Goal: Transaction & Acquisition: Purchase product/service

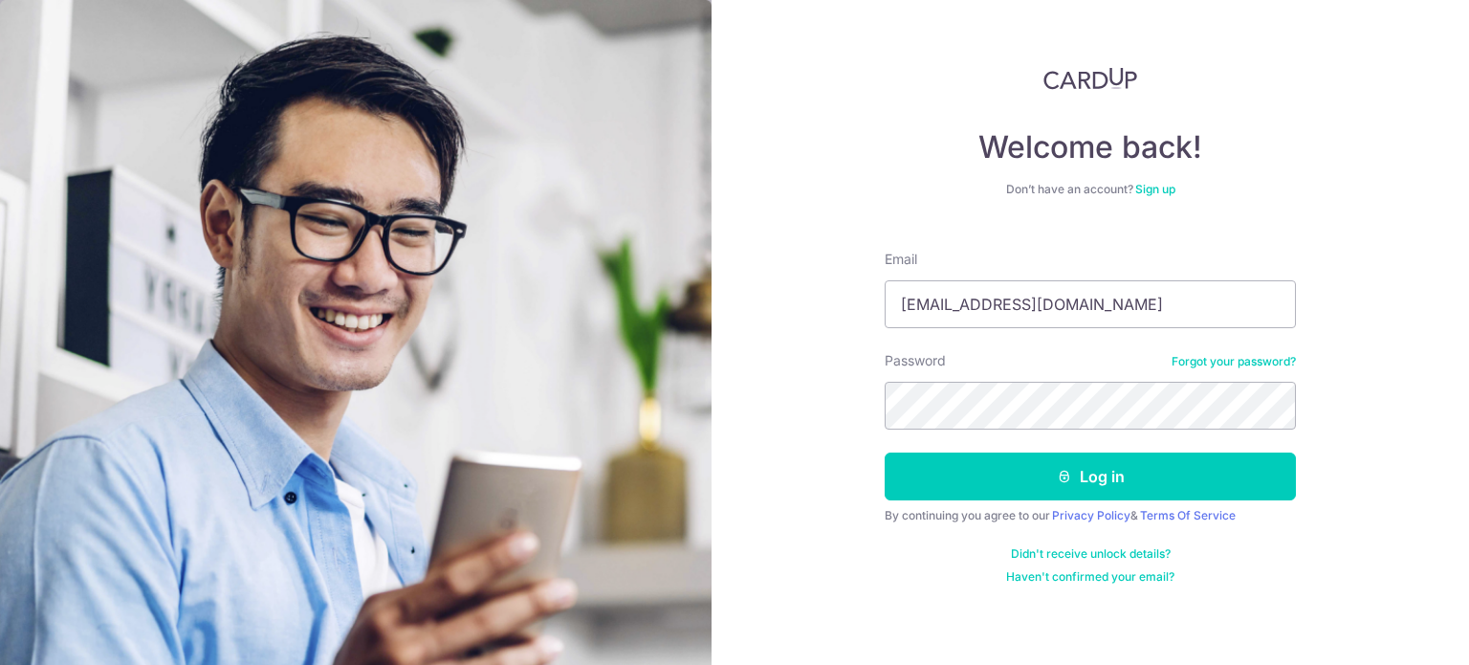
type input "[EMAIL_ADDRESS][DOMAIN_NAME]"
click at [885, 452] on button "Log in" at bounding box center [1090, 476] width 411 height 48
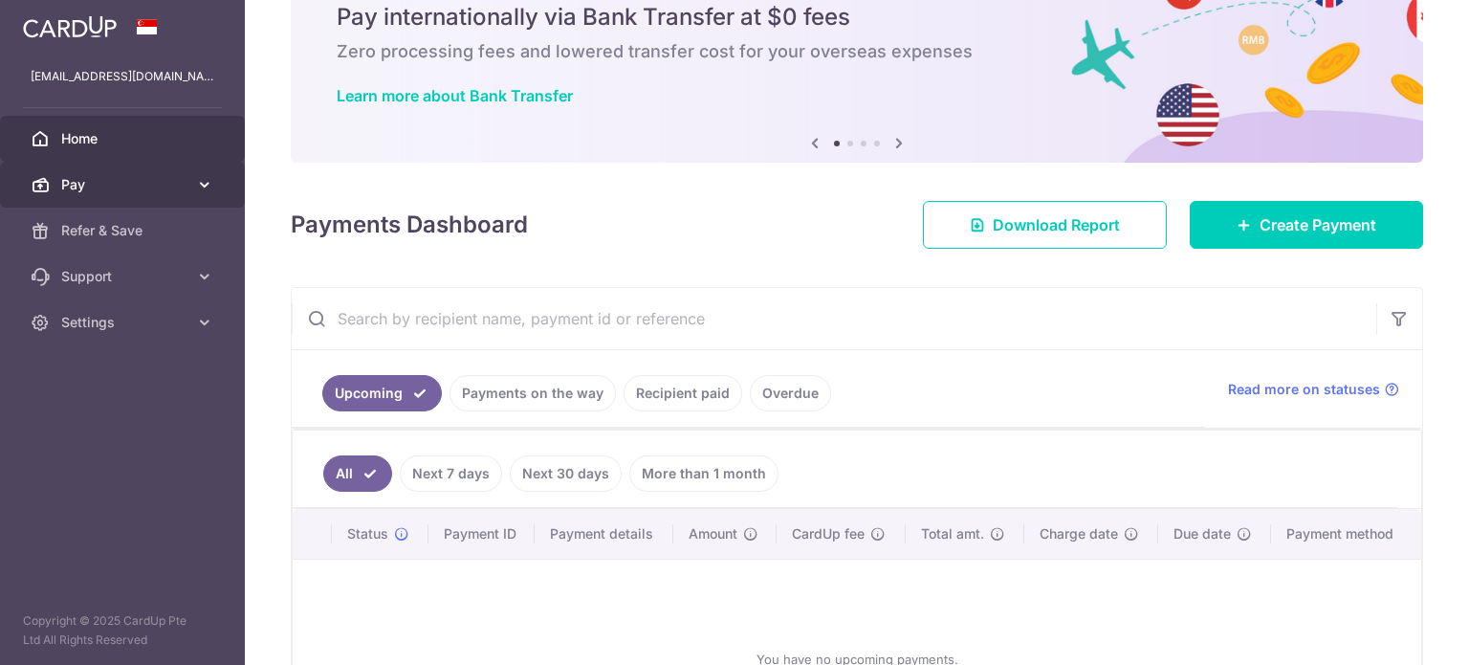
click at [205, 195] on link "Pay" at bounding box center [122, 185] width 245 height 46
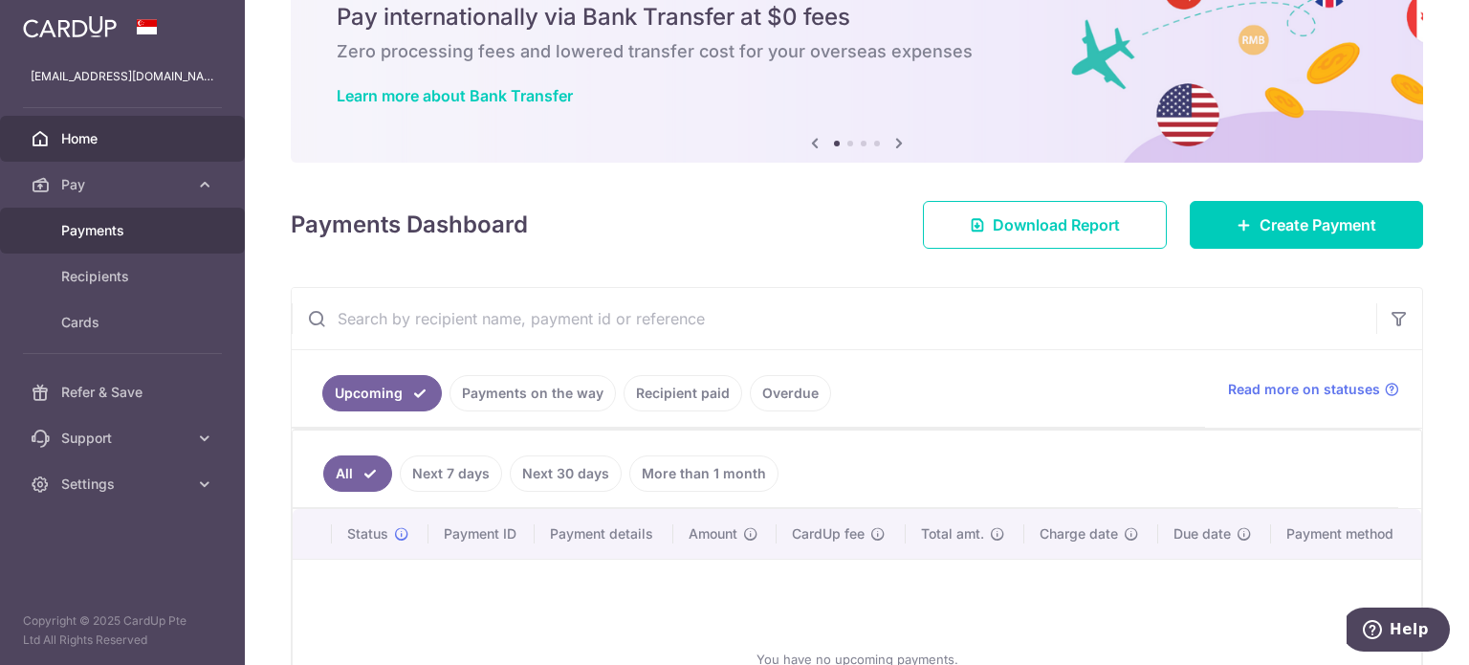
click at [109, 231] on span "Payments" at bounding box center [124, 230] width 126 height 19
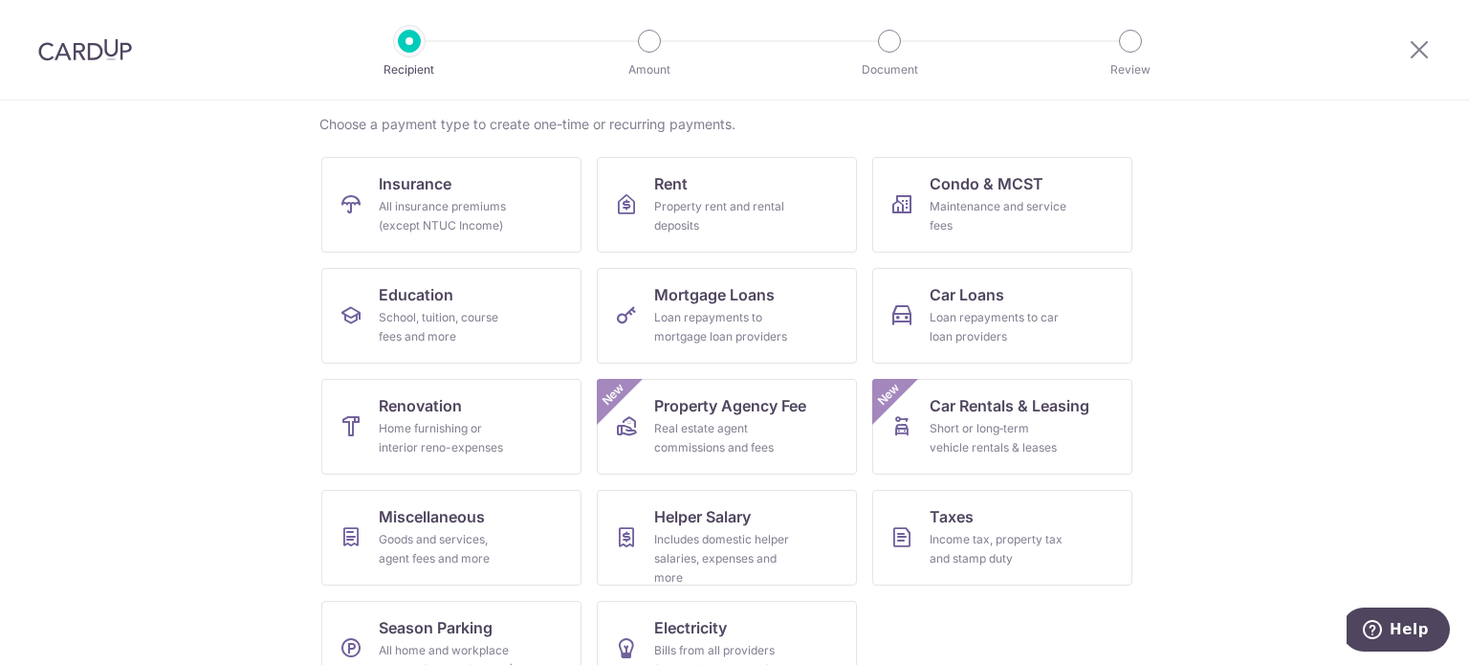
scroll to position [153, 0]
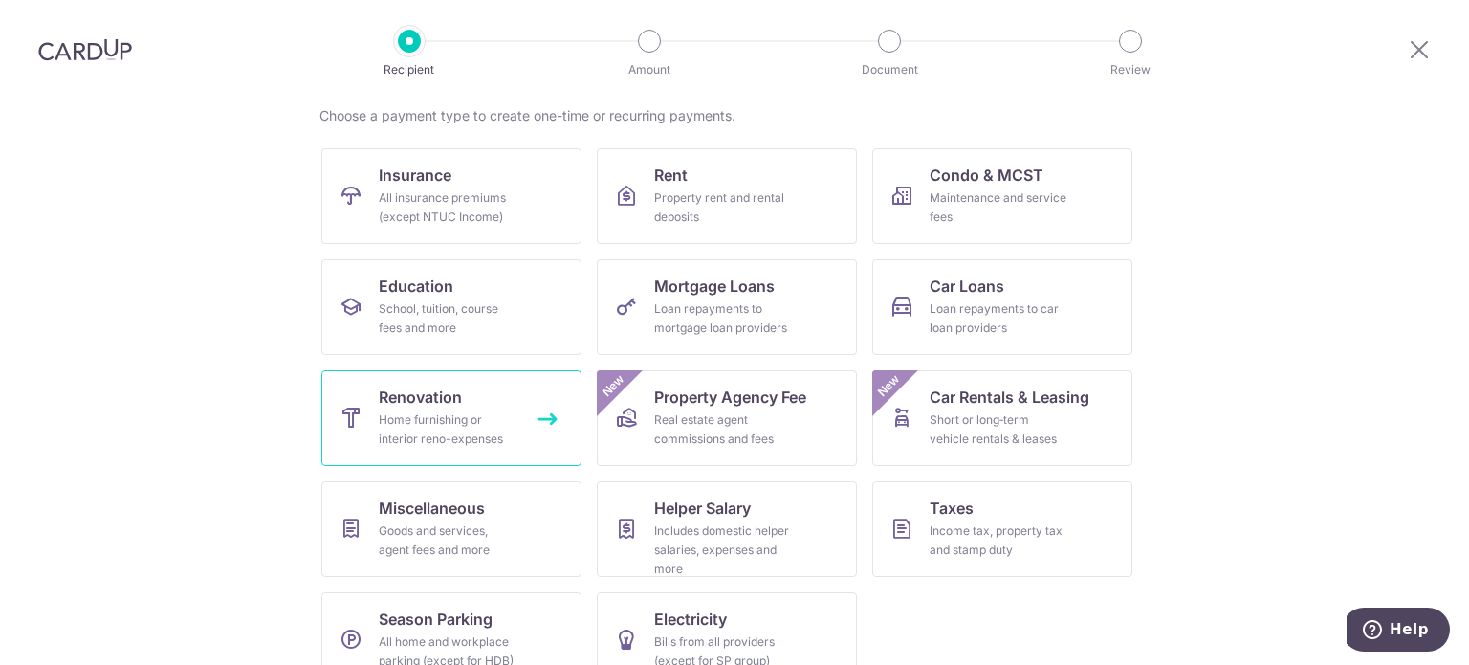
click at [455, 403] on span "Renovation" at bounding box center [420, 396] width 83 height 23
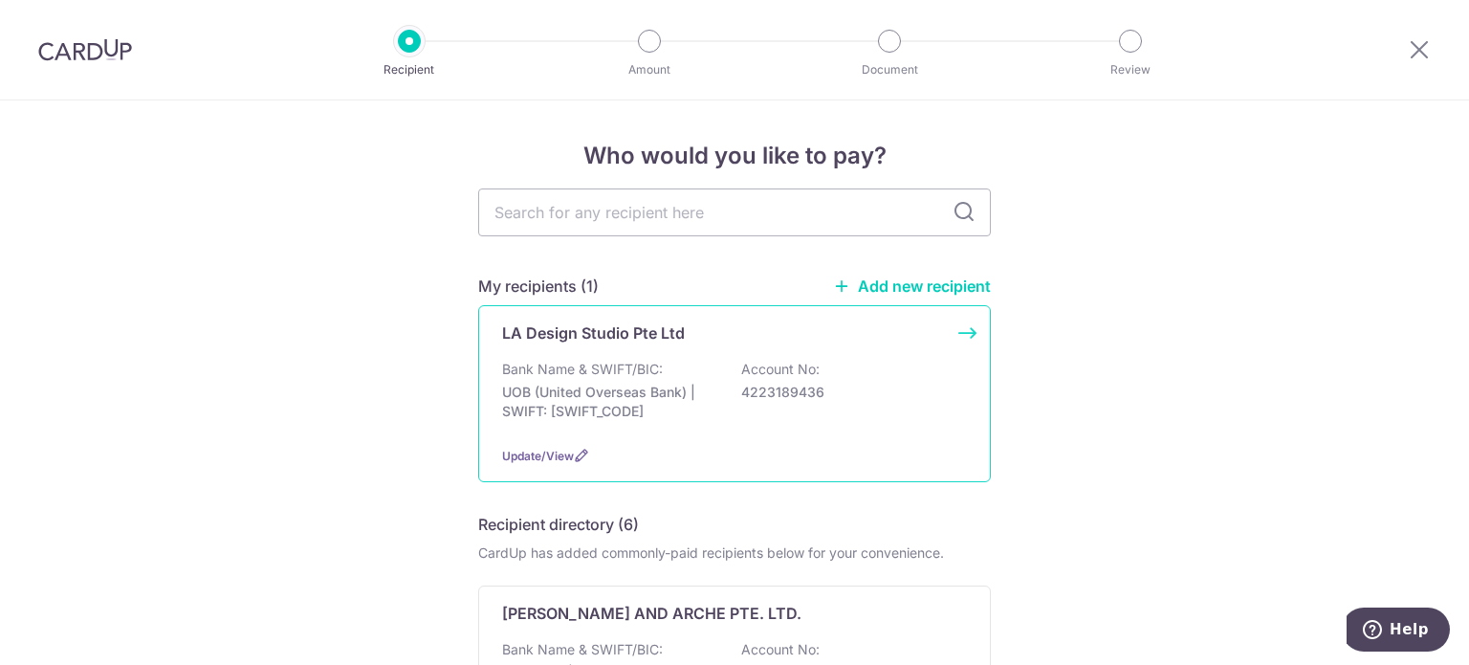
click at [662, 367] on div "Bank Name & SWIFT/BIC: UOB (United Overseas Bank) | SWIFT: UOVBSGSGXXX Account …" at bounding box center [734, 395] width 465 height 71
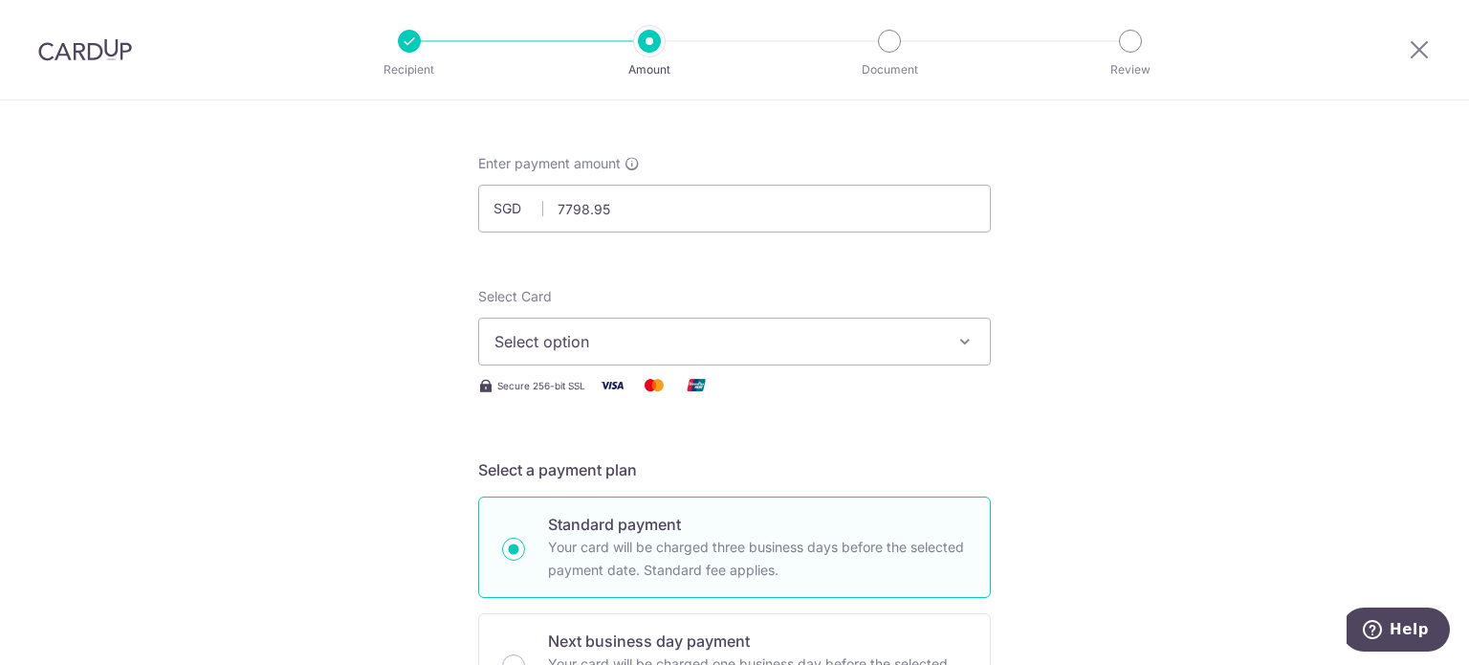
scroll to position [99, 0]
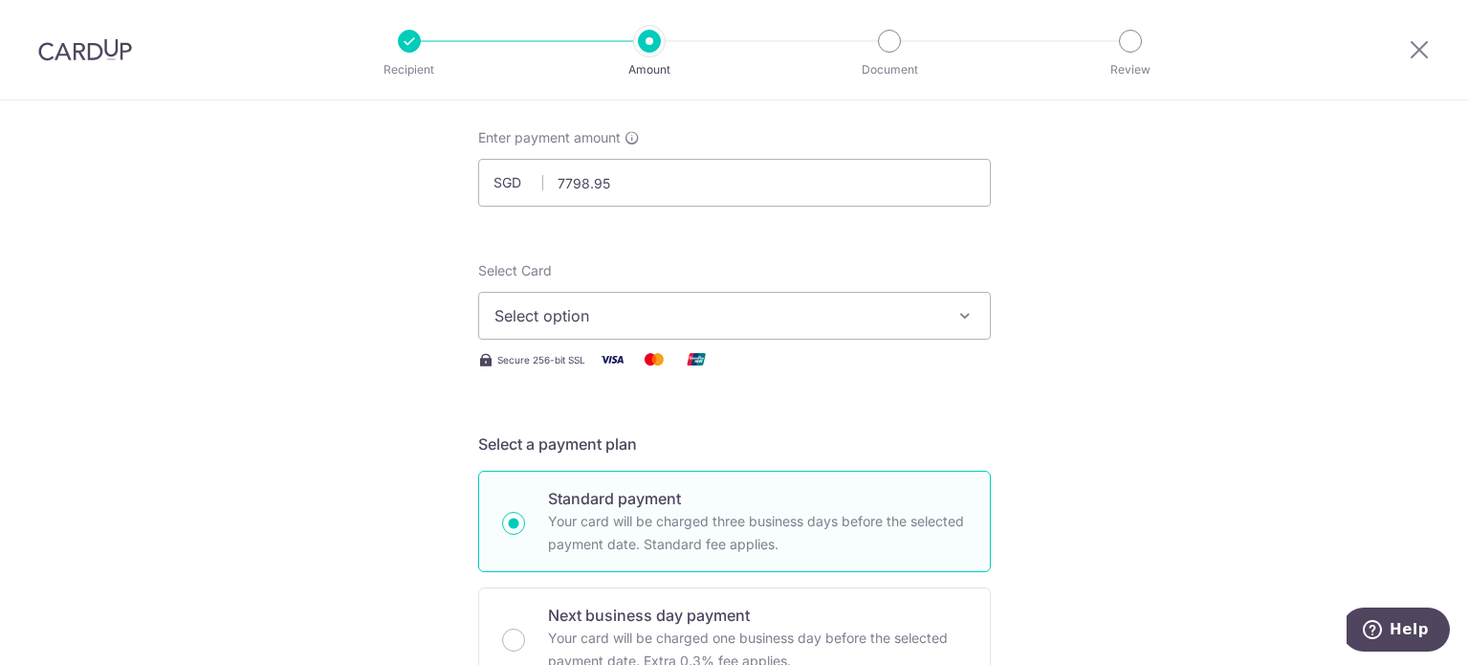
type input "7,798.95"
click at [580, 323] on span "Select option" at bounding box center [717, 315] width 446 height 23
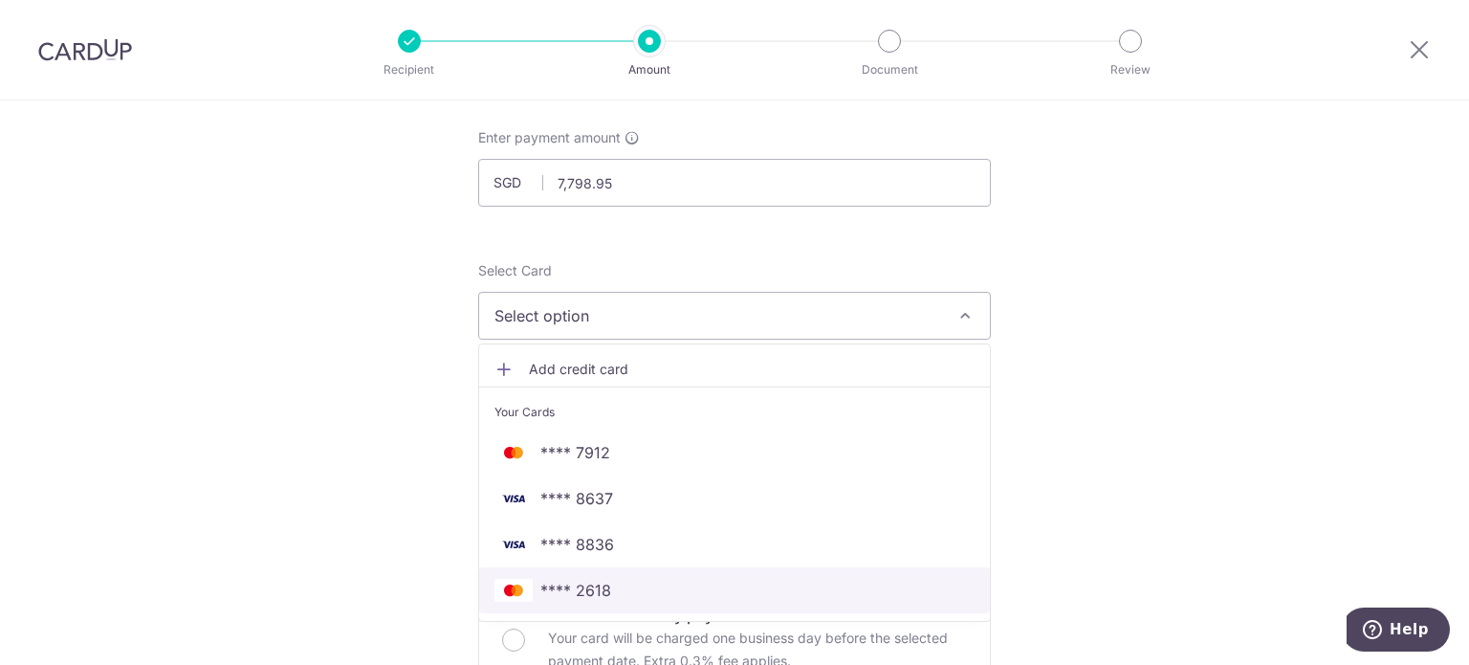
click at [567, 576] on link "**** 2618" at bounding box center [734, 590] width 511 height 46
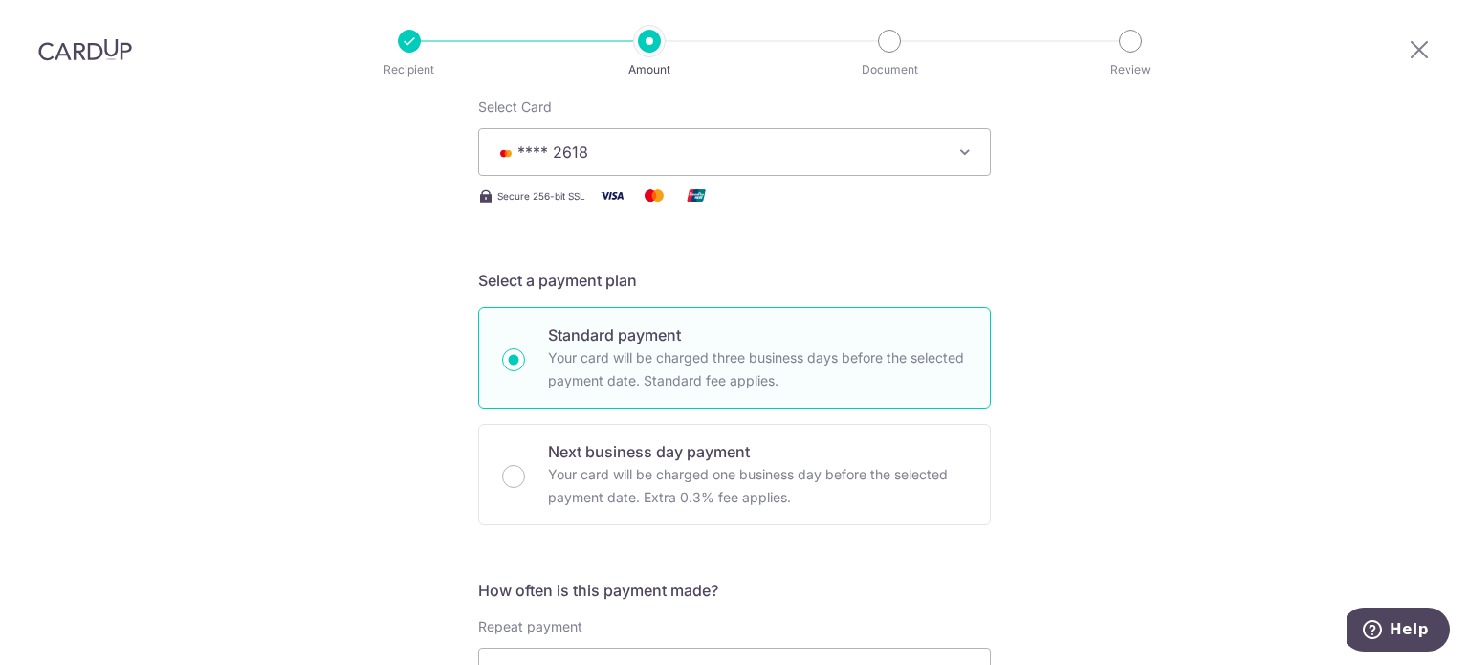
scroll to position [264, 0]
click at [536, 487] on div "Next business day payment Your card will be charged one business day before the…" at bounding box center [734, 472] width 513 height 101
radio input "false"
radio input "true"
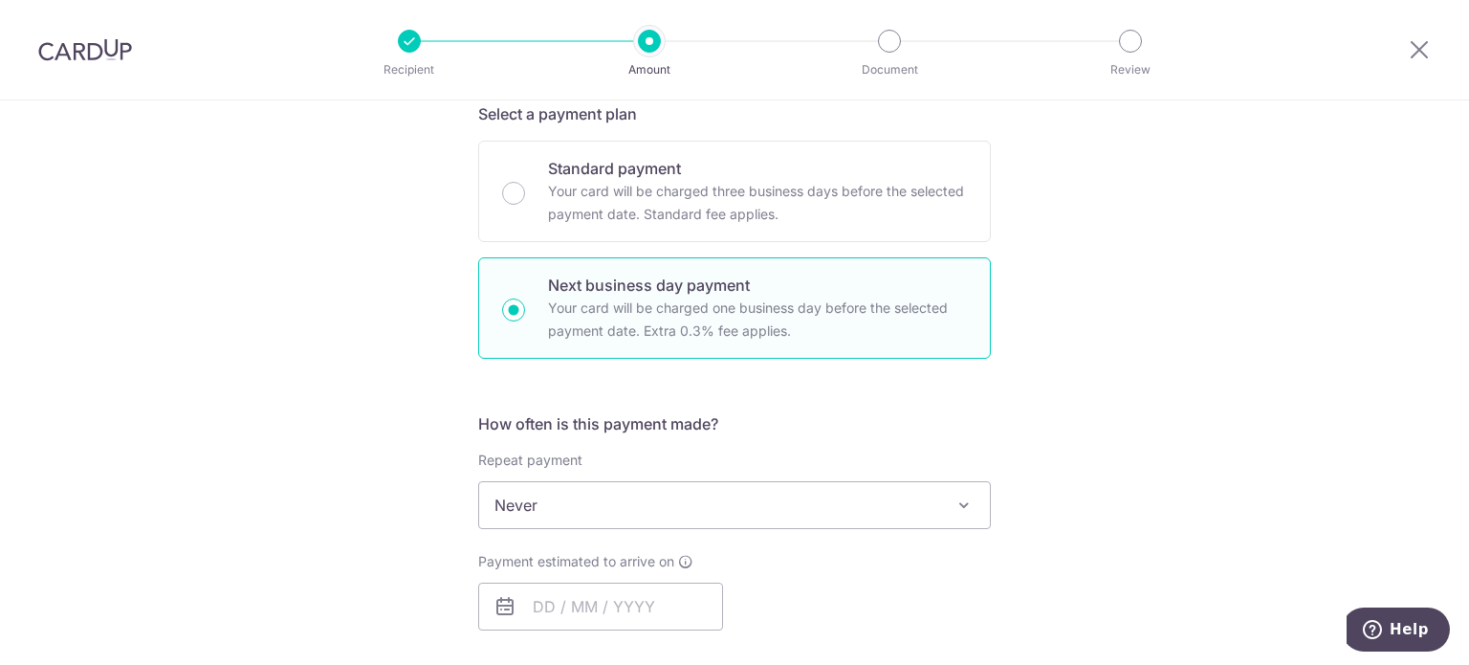
scroll to position [423, 0]
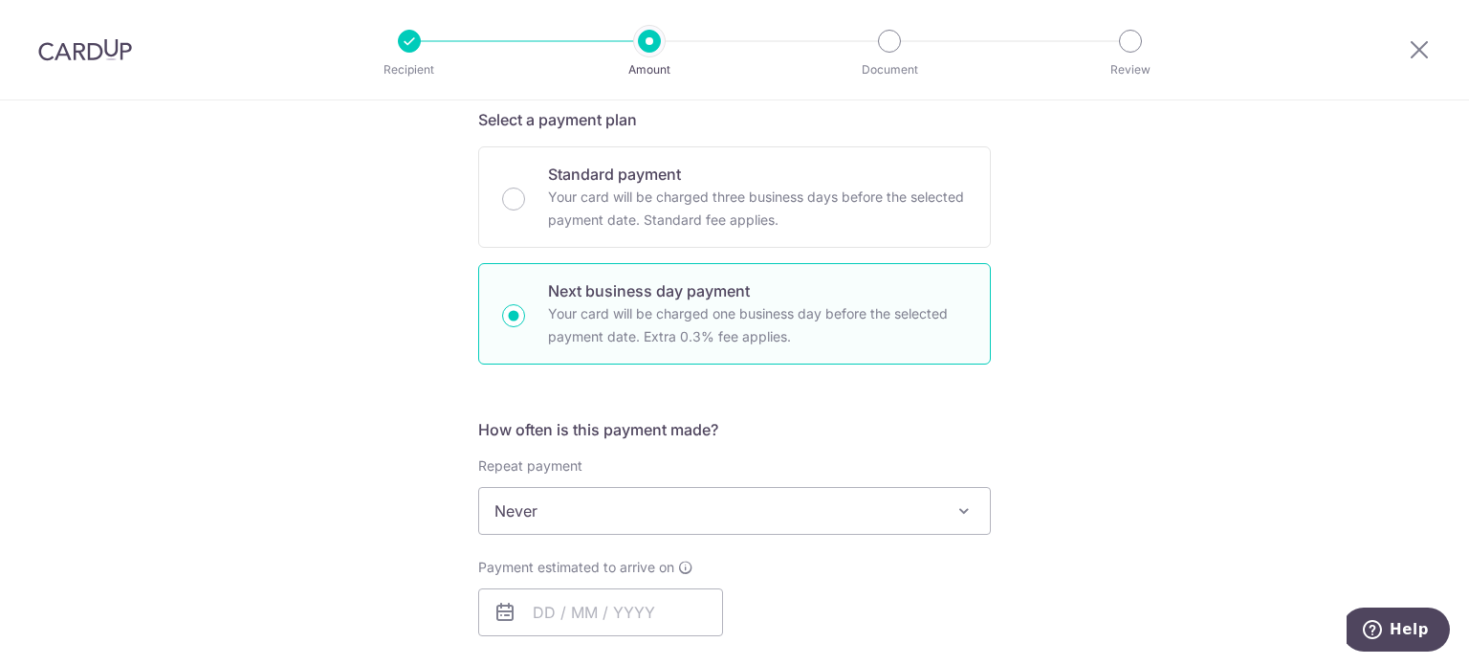
click at [524, 505] on span "Never" at bounding box center [734, 511] width 511 height 46
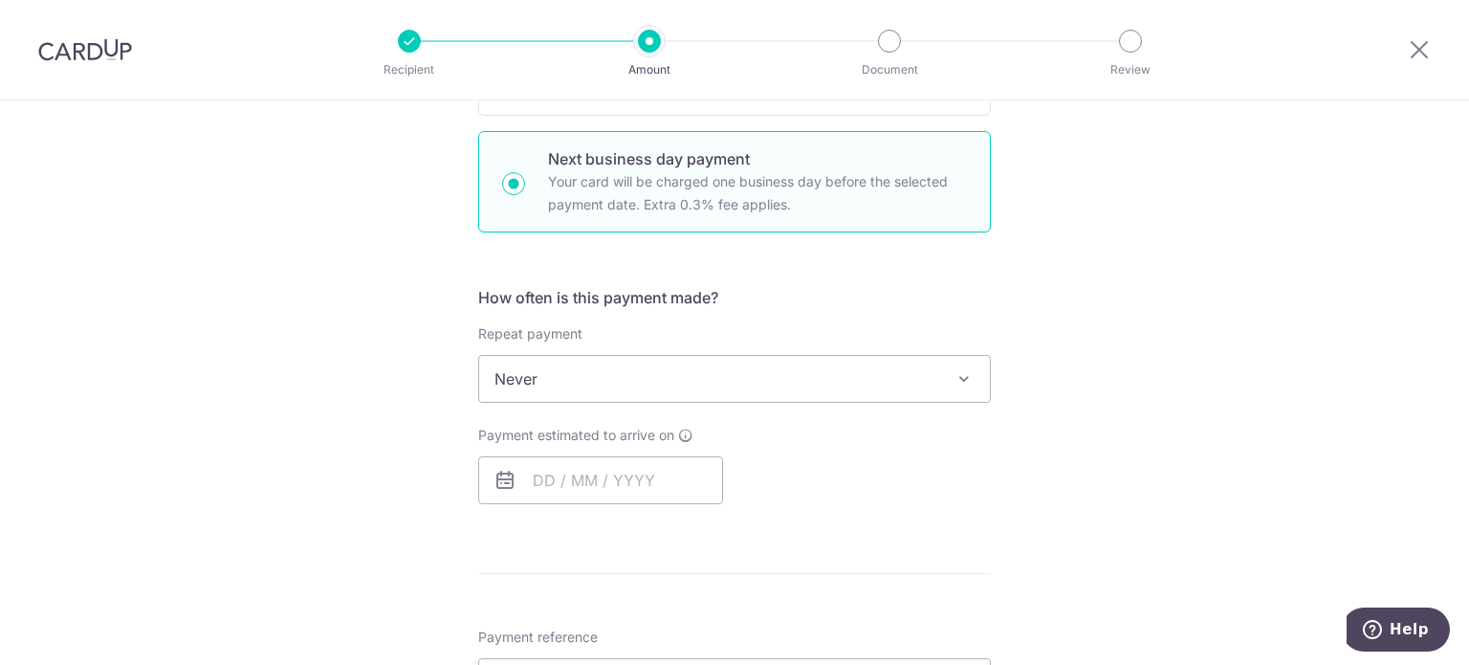
scroll to position [559, 0]
click at [583, 458] on input "text" at bounding box center [600, 476] width 245 height 48
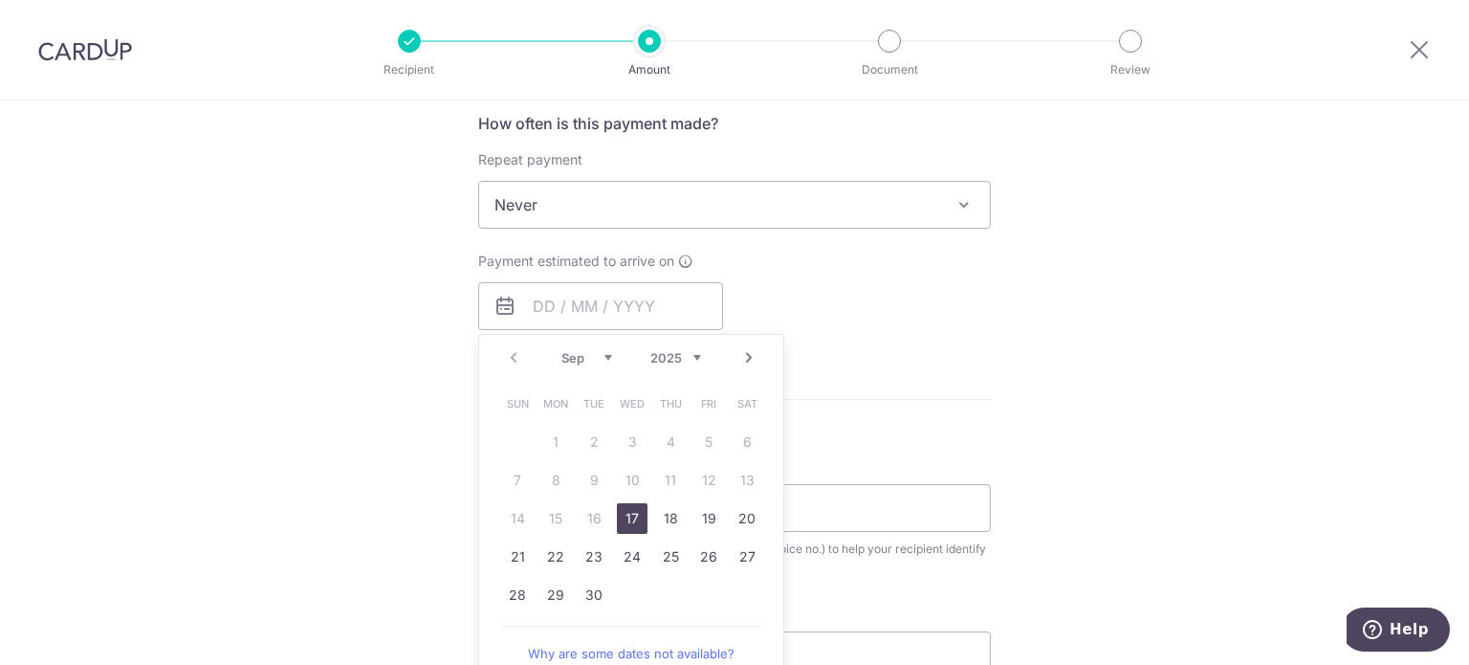
click at [618, 519] on link "17" at bounding box center [632, 518] width 31 height 31
type input "17/09/2025"
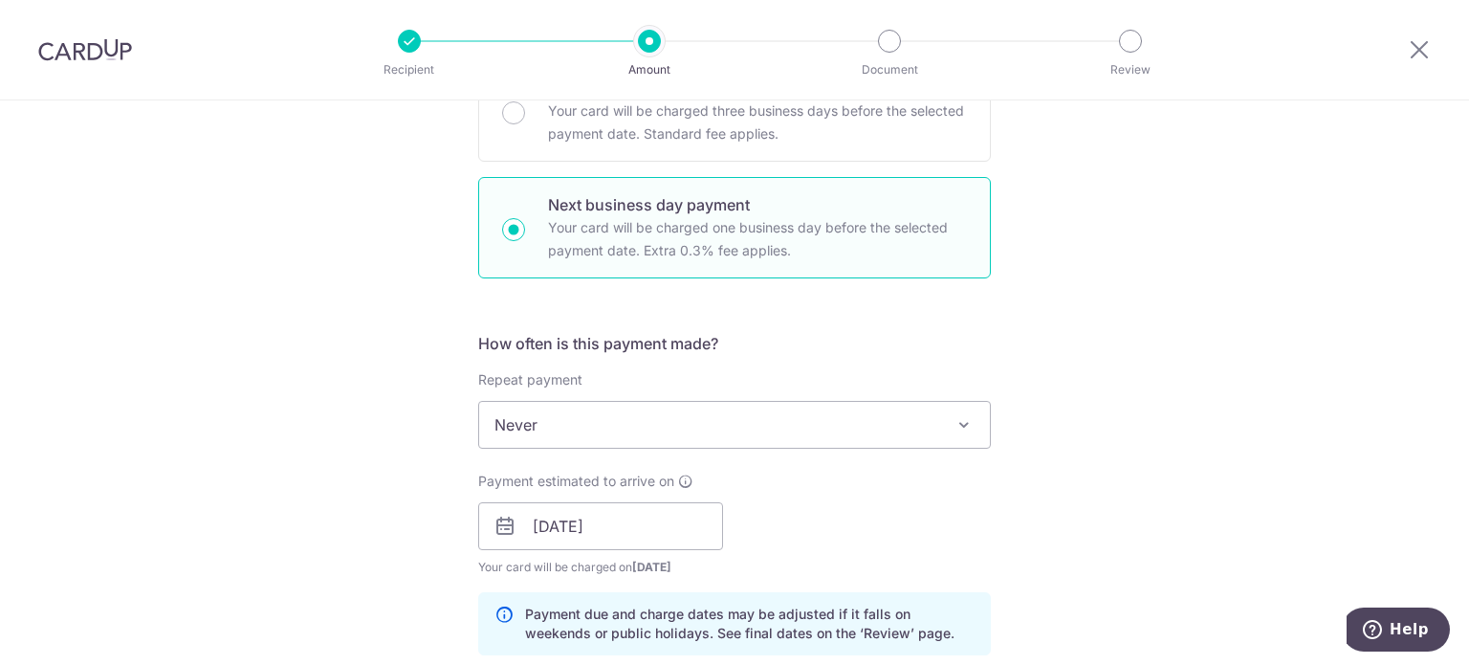
scroll to position [507, 0]
click at [622, 148] on div "Standard payment Your card will be charged three business days before the selec…" at bounding box center [734, 112] width 513 height 101
radio input "true"
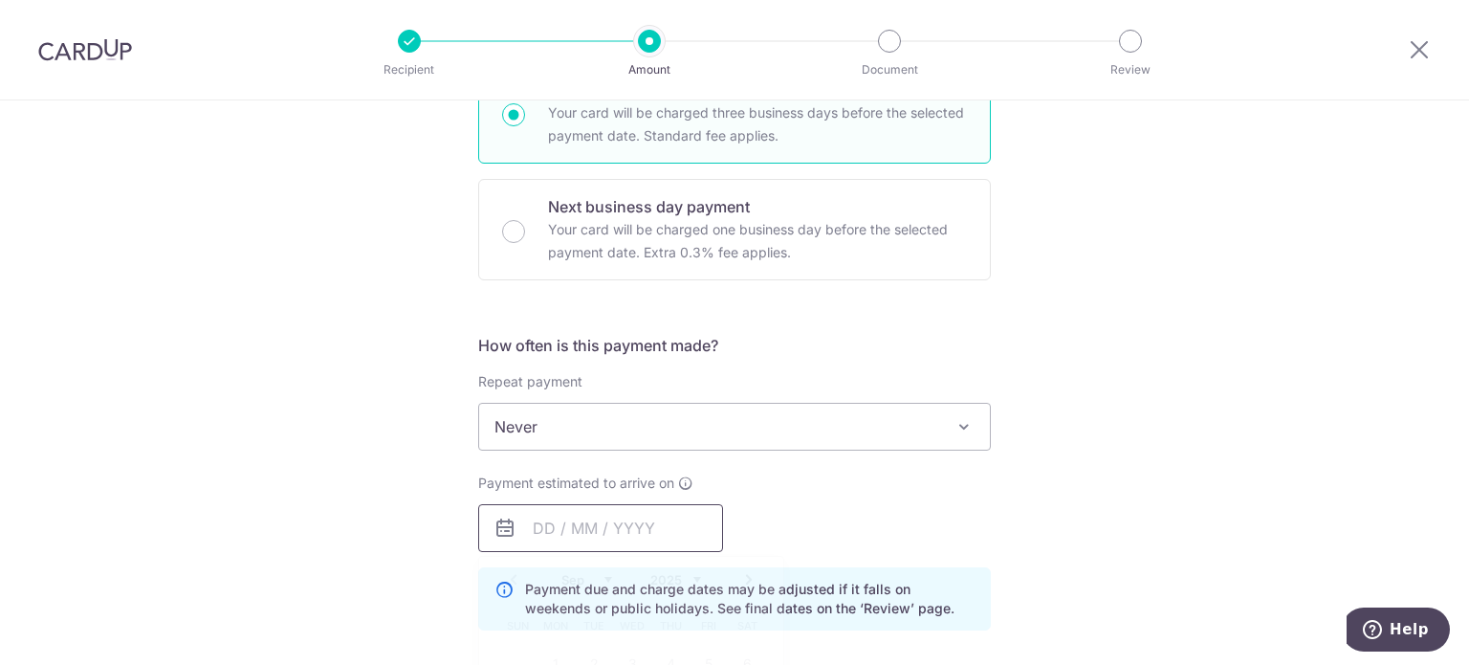
click at [560, 504] on input "text" at bounding box center [600, 528] width 245 height 48
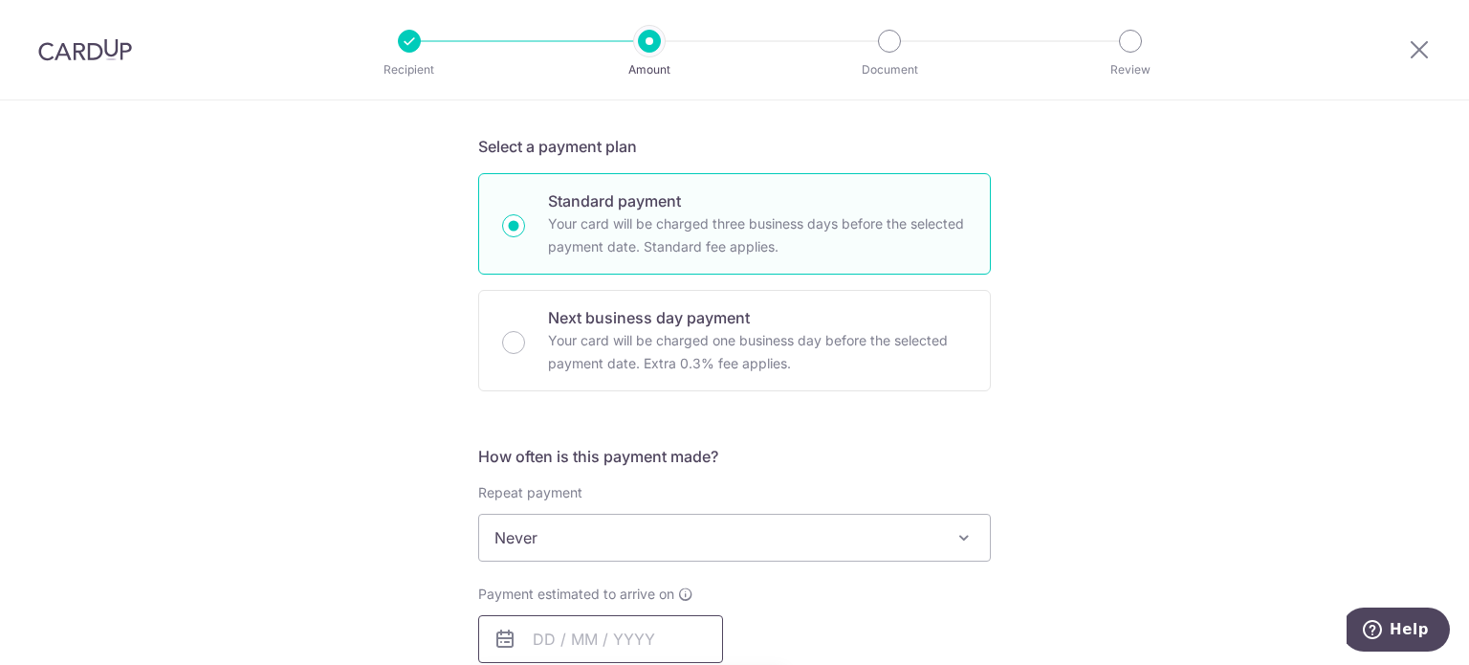
scroll to position [392, 0]
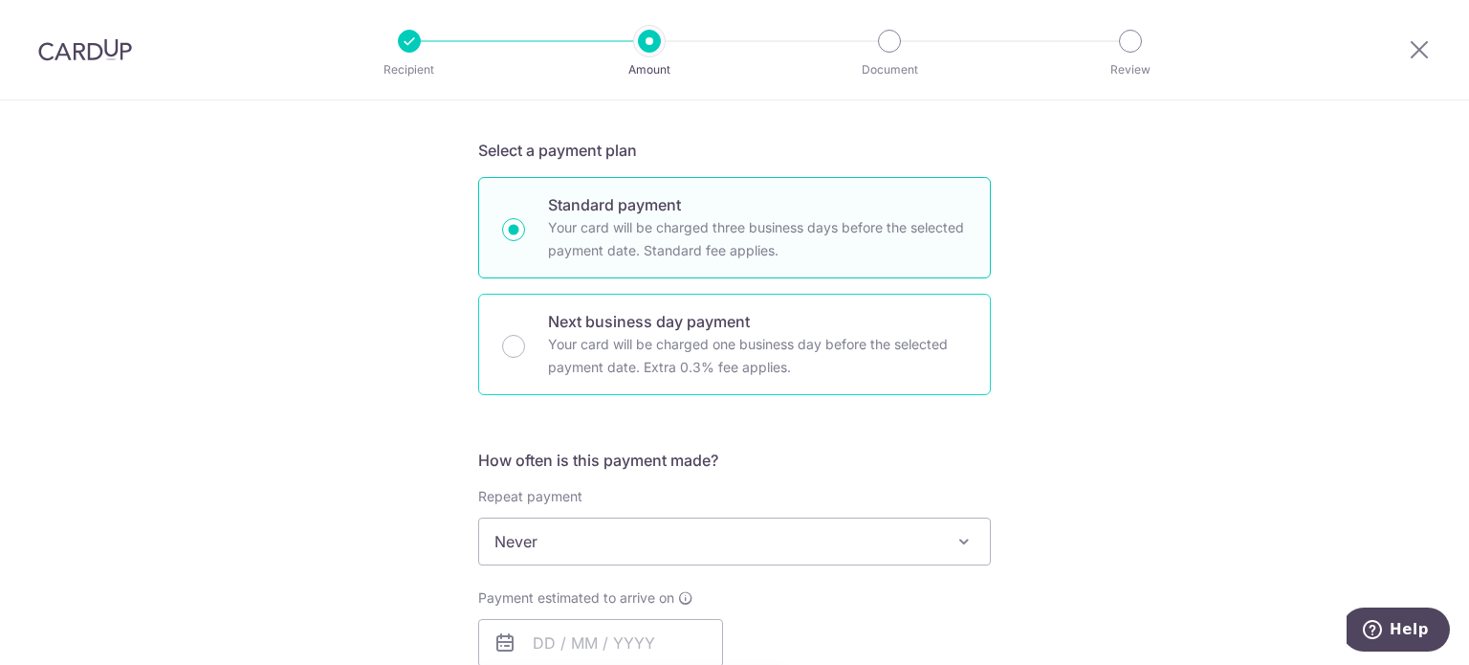
click at [615, 343] on p "Your card will be charged one business day before the selected payment date. Ex…" at bounding box center [757, 356] width 419 height 46
click at [525, 343] on input "Next business day payment Your card will be charged one business day before the…" at bounding box center [513, 346] width 23 height 23
radio input "false"
radio input "true"
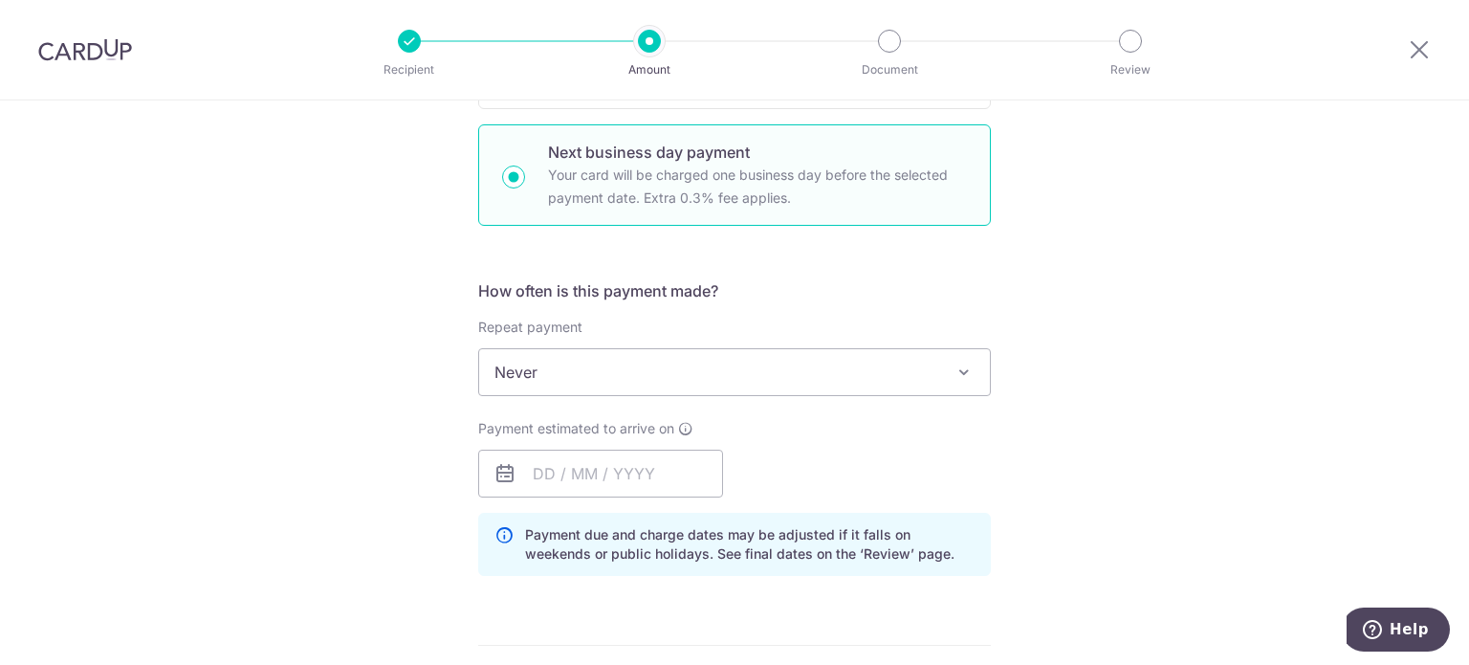
scroll to position [587, 0]
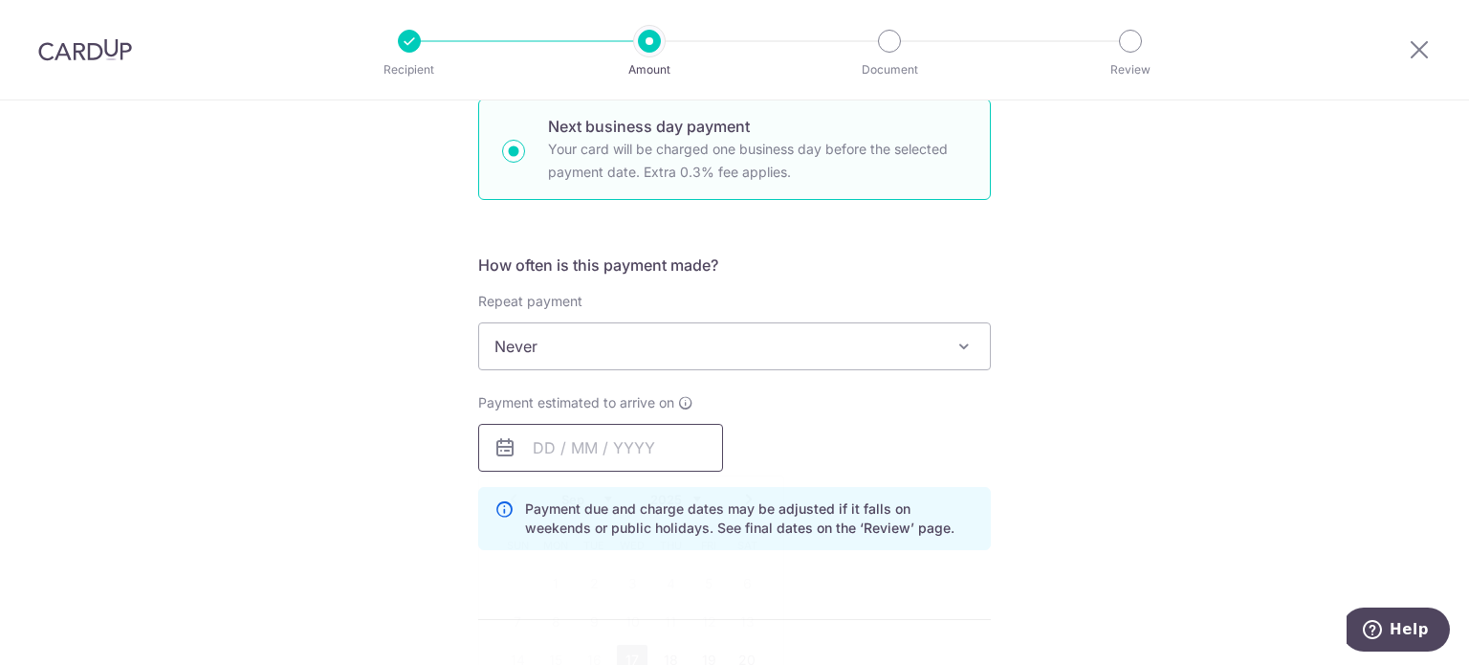
click at [569, 457] on input "text" at bounding box center [600, 448] width 245 height 48
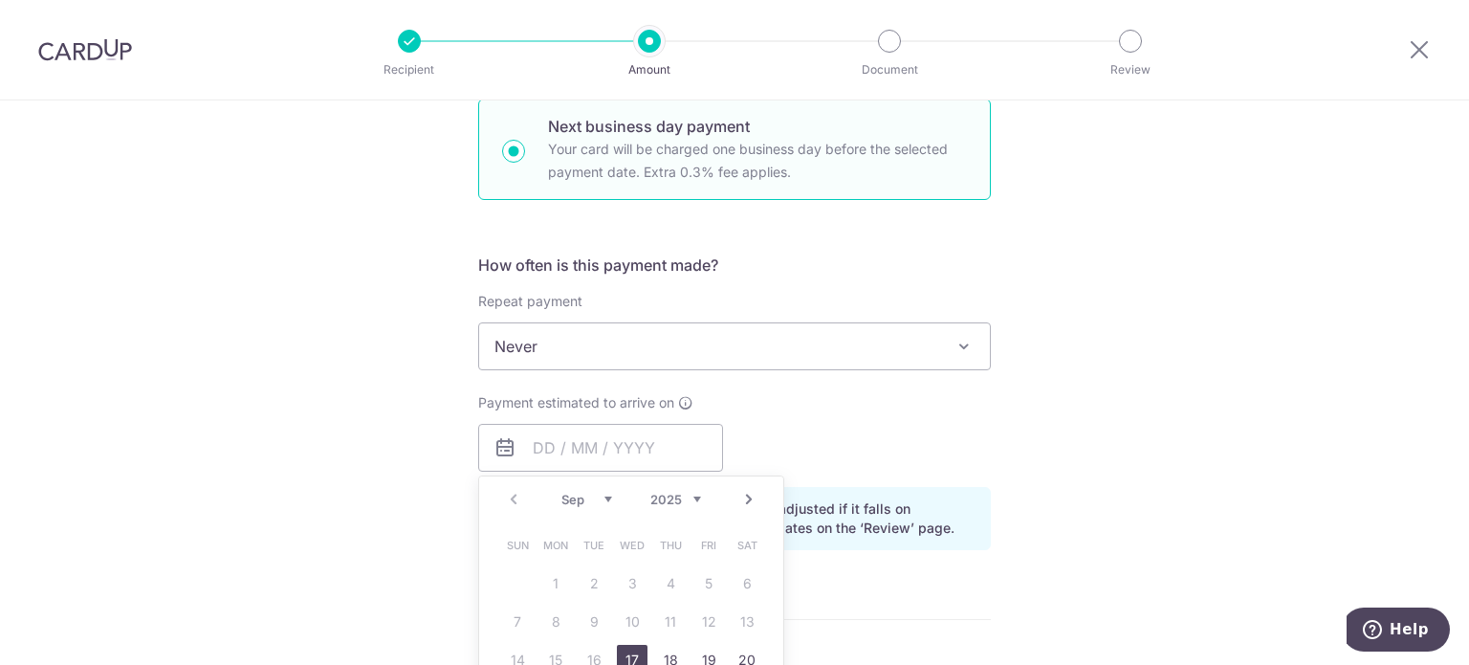
click at [626, 651] on link "17" at bounding box center [632, 660] width 31 height 31
type input "17/09/2025"
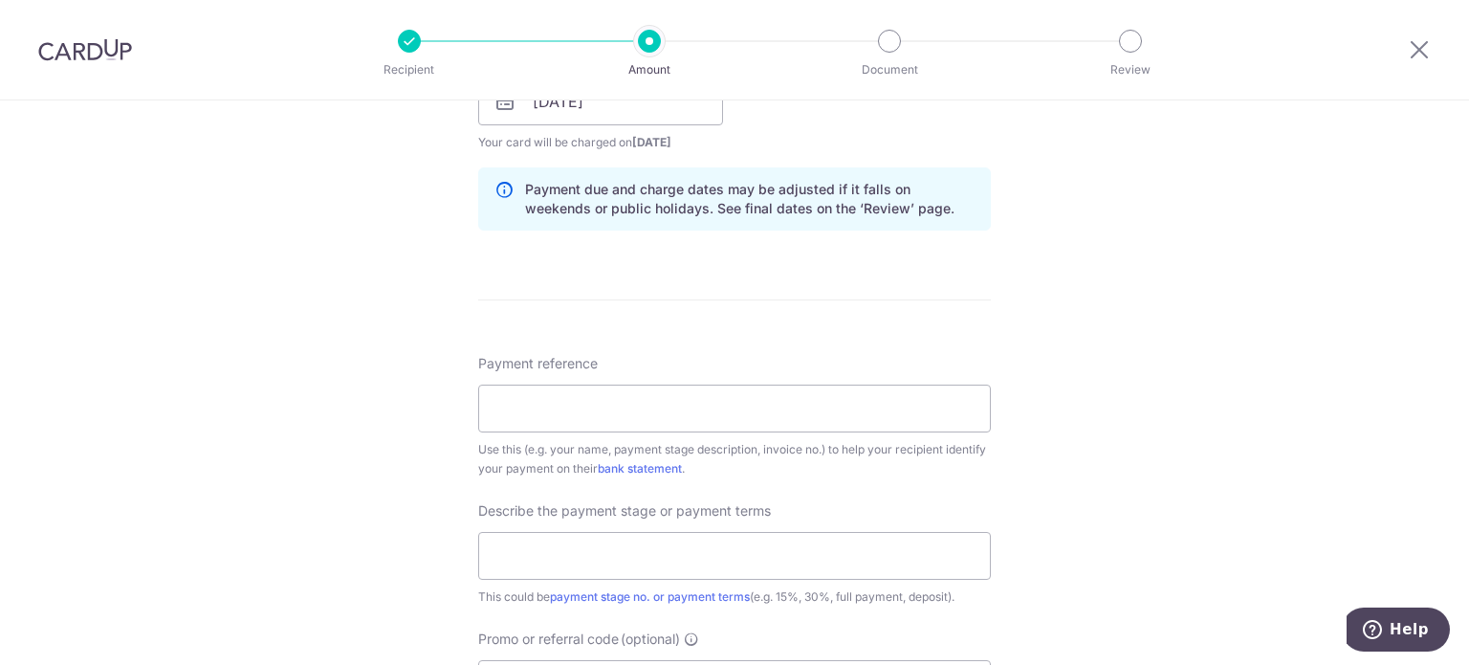
scroll to position [933, 0]
click at [760, 397] on input "Payment reference" at bounding box center [734, 408] width 513 height 48
type input "LAD RES 2025 - QISTINA and HAMZAH"
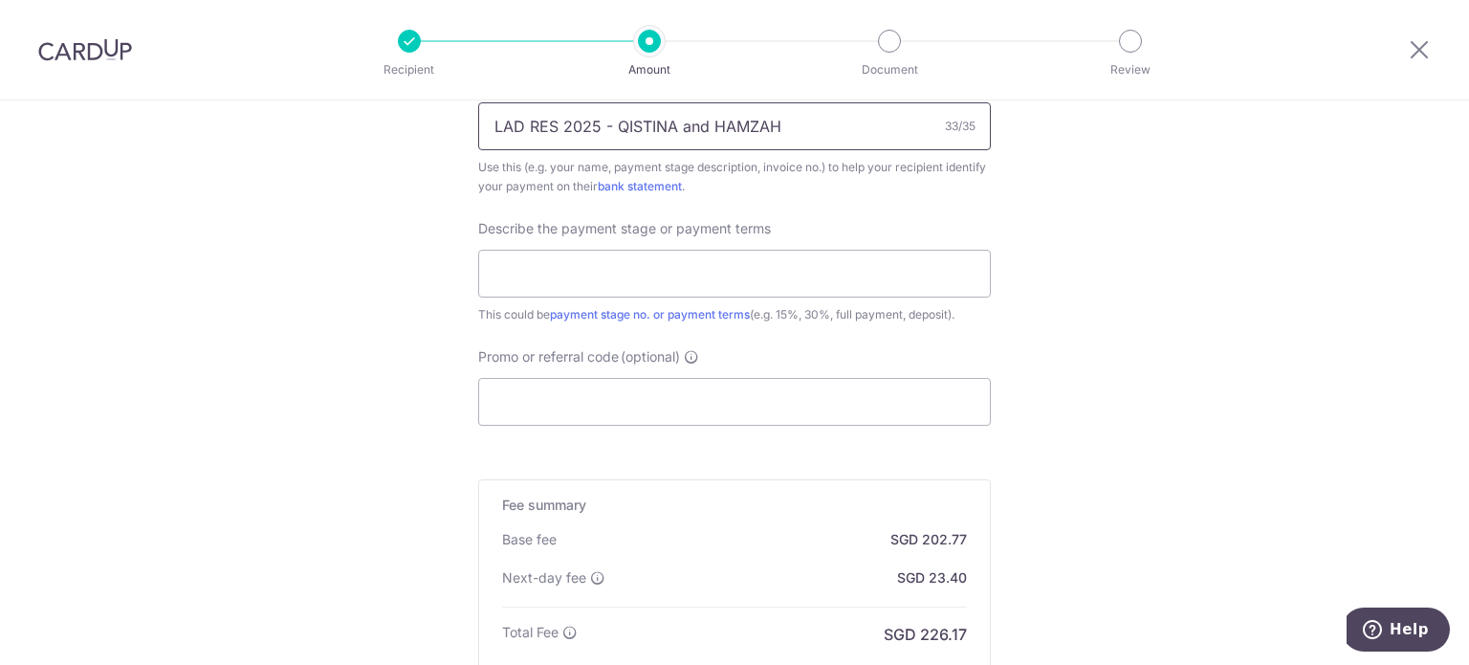
scroll to position [1217, 0]
click at [723, 282] on input "text" at bounding box center [734, 273] width 513 height 48
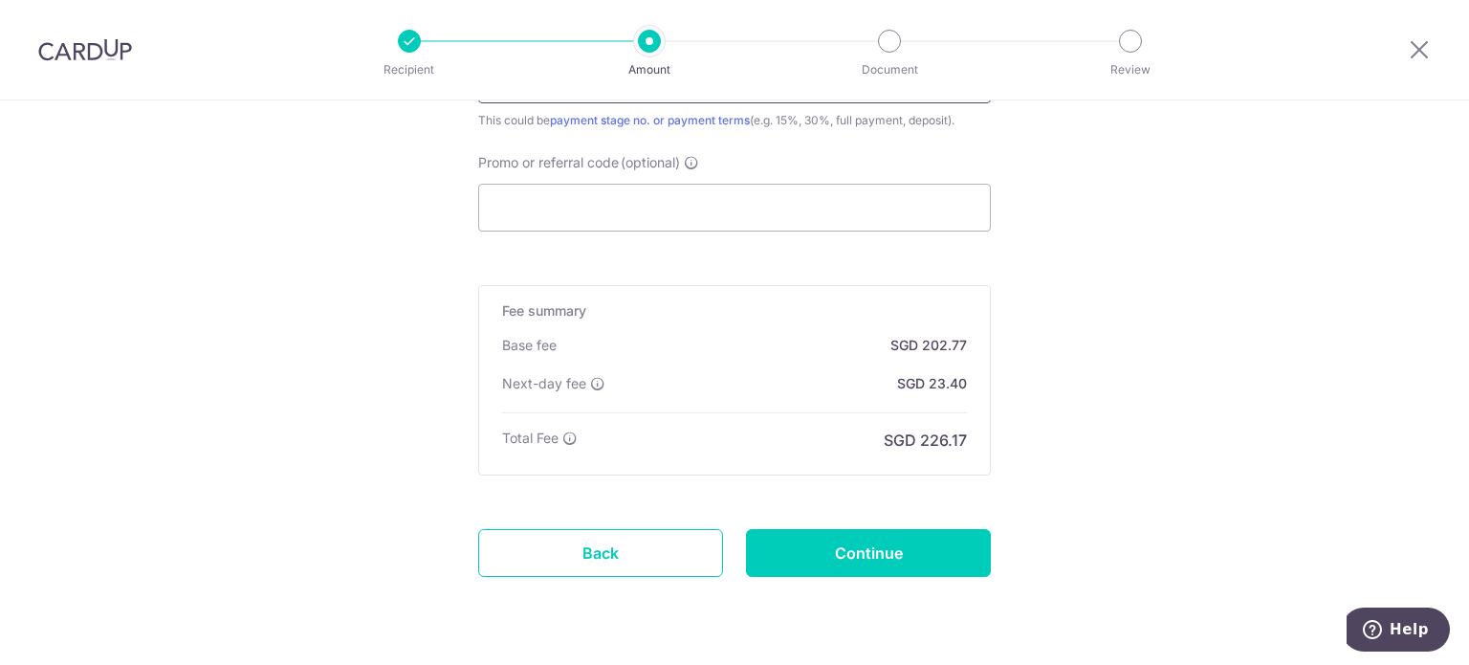
scroll to position [1460, 0]
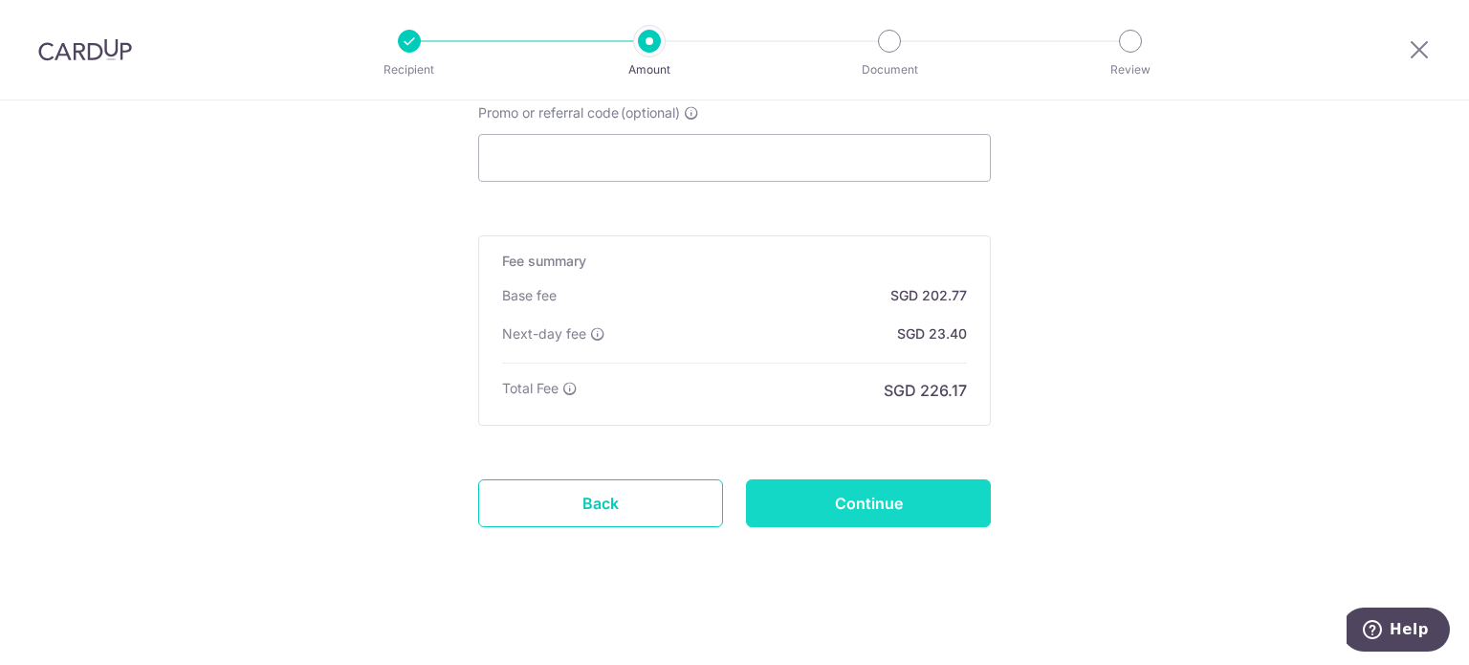
type input "45% of contract"
click at [810, 512] on input "Continue" at bounding box center [868, 503] width 245 height 48
type input "Create Schedule"
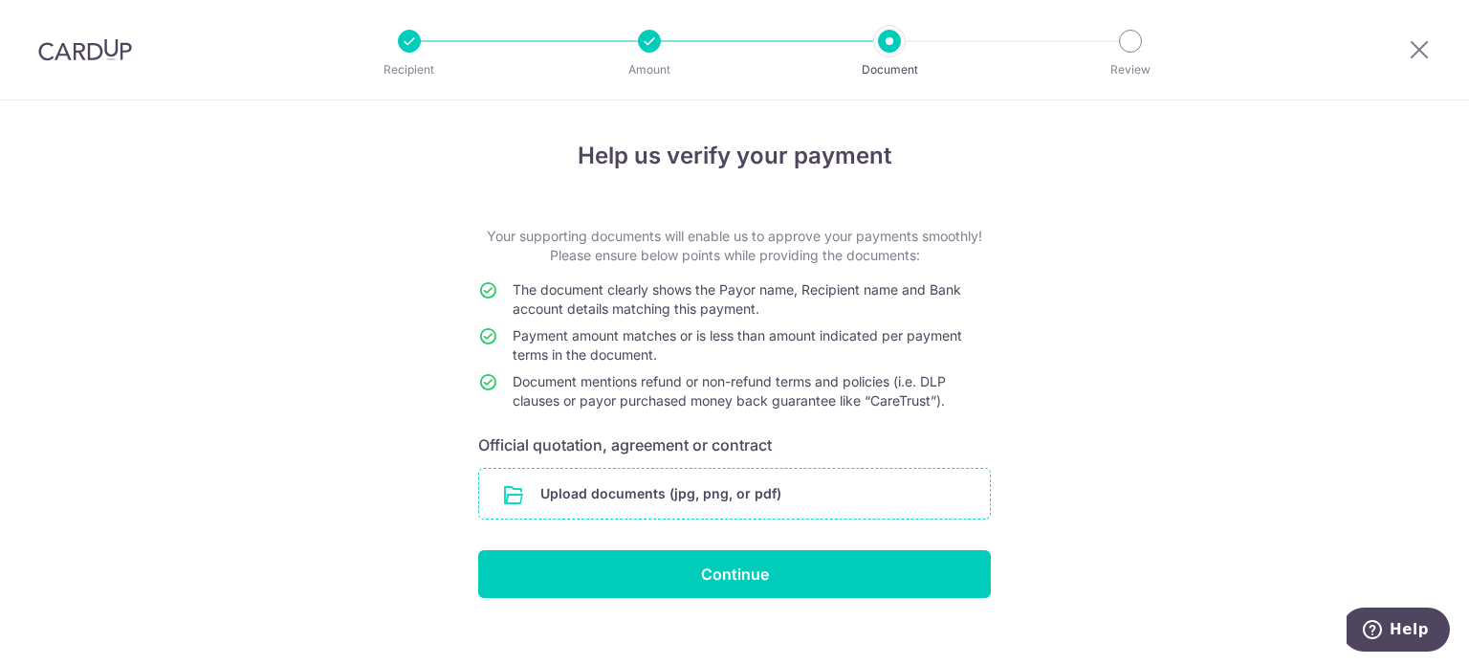
click at [712, 491] on input "file" at bounding box center [734, 494] width 511 height 50
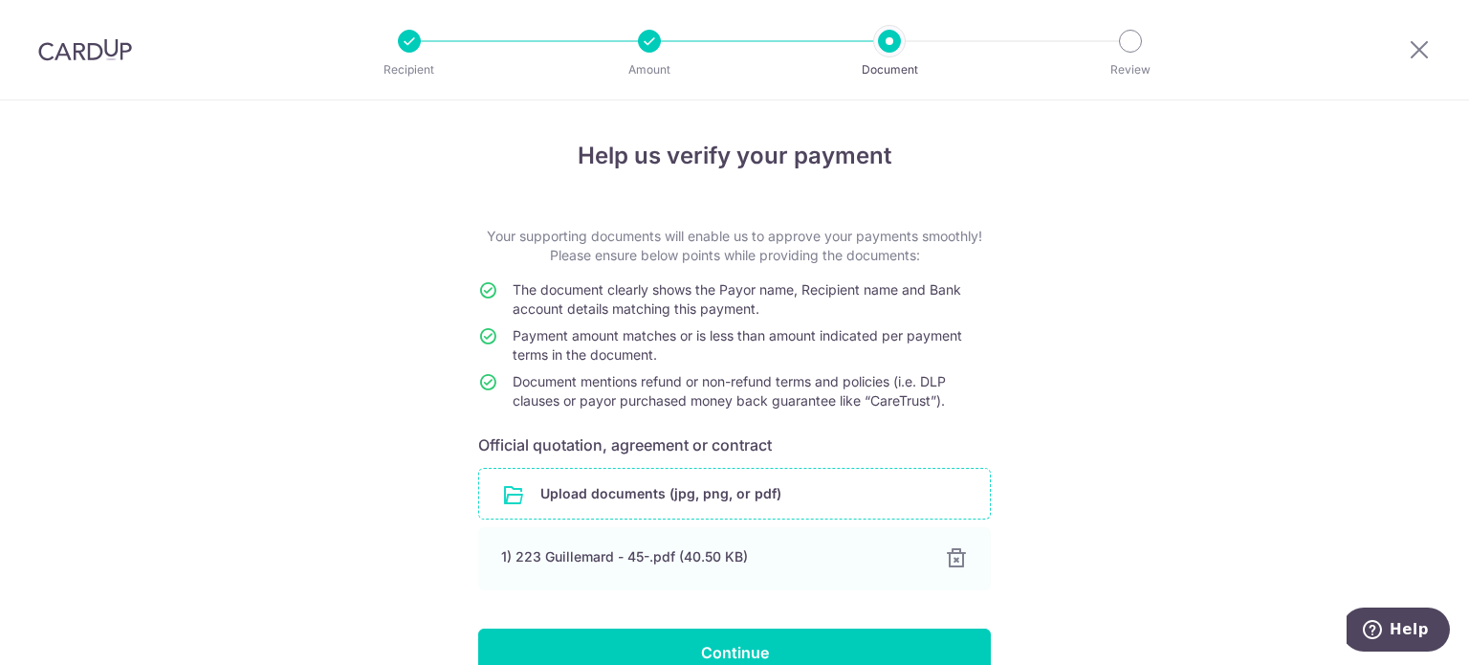
click at [668, 497] on input "file" at bounding box center [734, 494] width 511 height 50
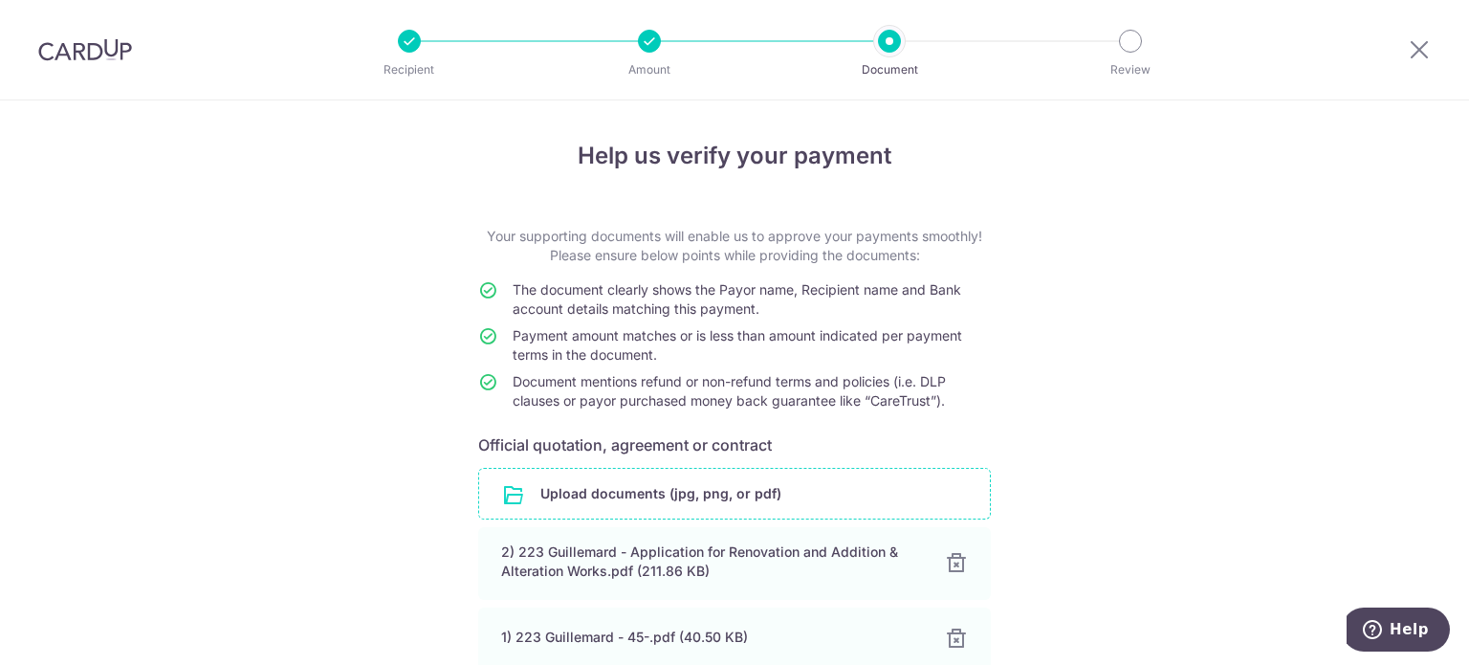
click at [8, 427] on div "Help us verify your payment Your supporting documents will enable us to approve…" at bounding box center [734, 473] width 1469 height 746
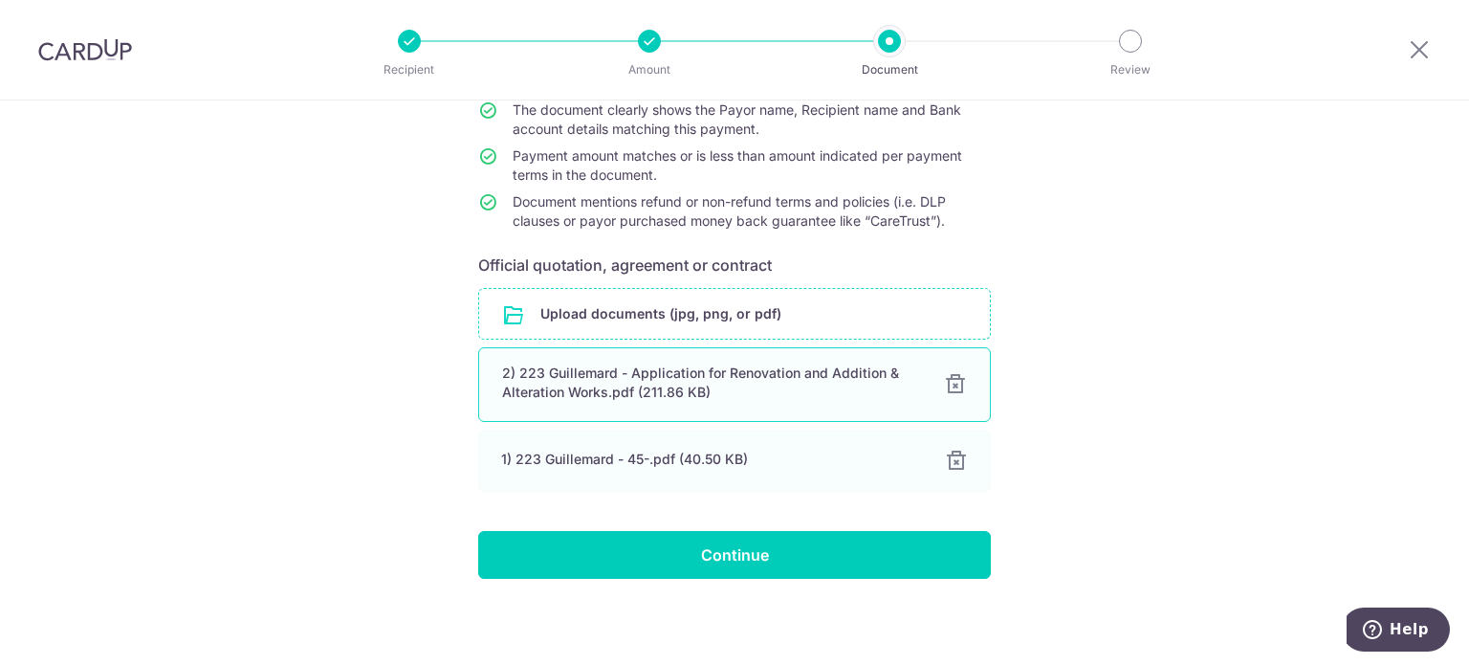
drag, startPoint x: 291, startPoint y: 442, endPoint x: 949, endPoint y: 380, distance: 661.0
click at [949, 380] on div at bounding box center [955, 384] width 23 height 23
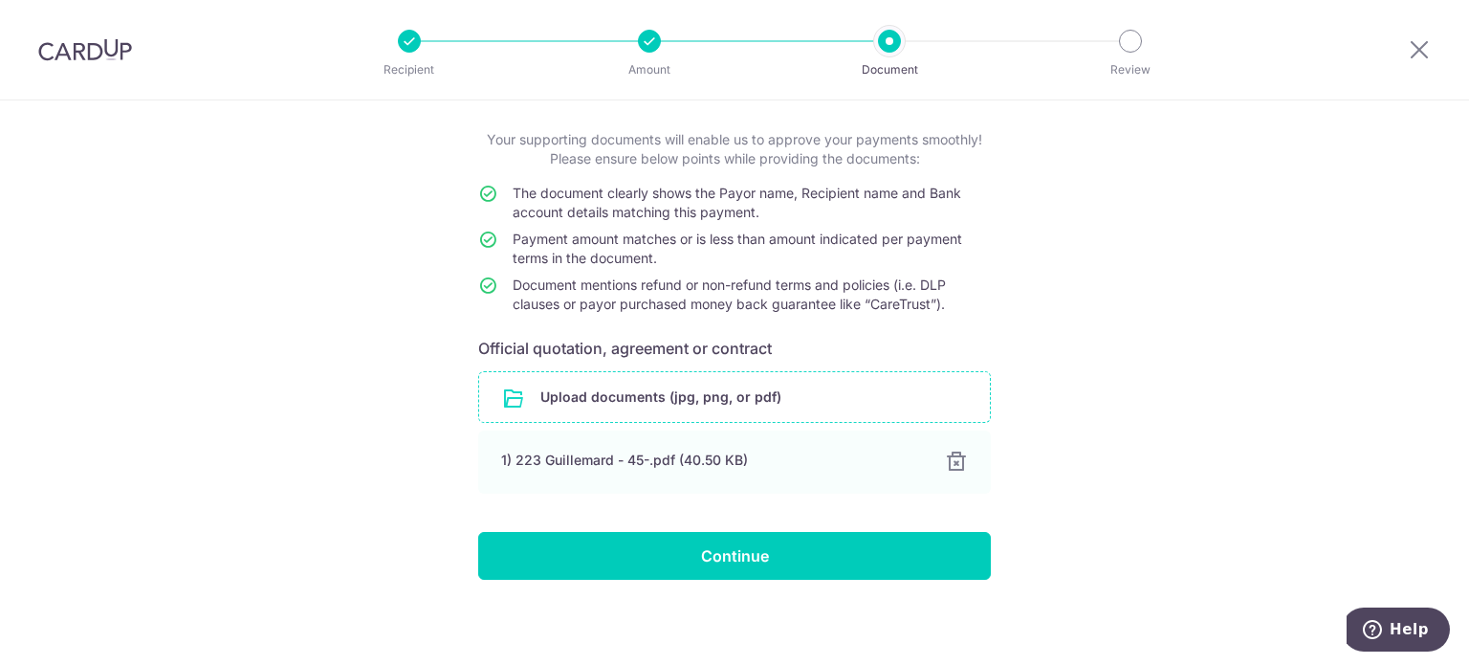
scroll to position [22, 0]
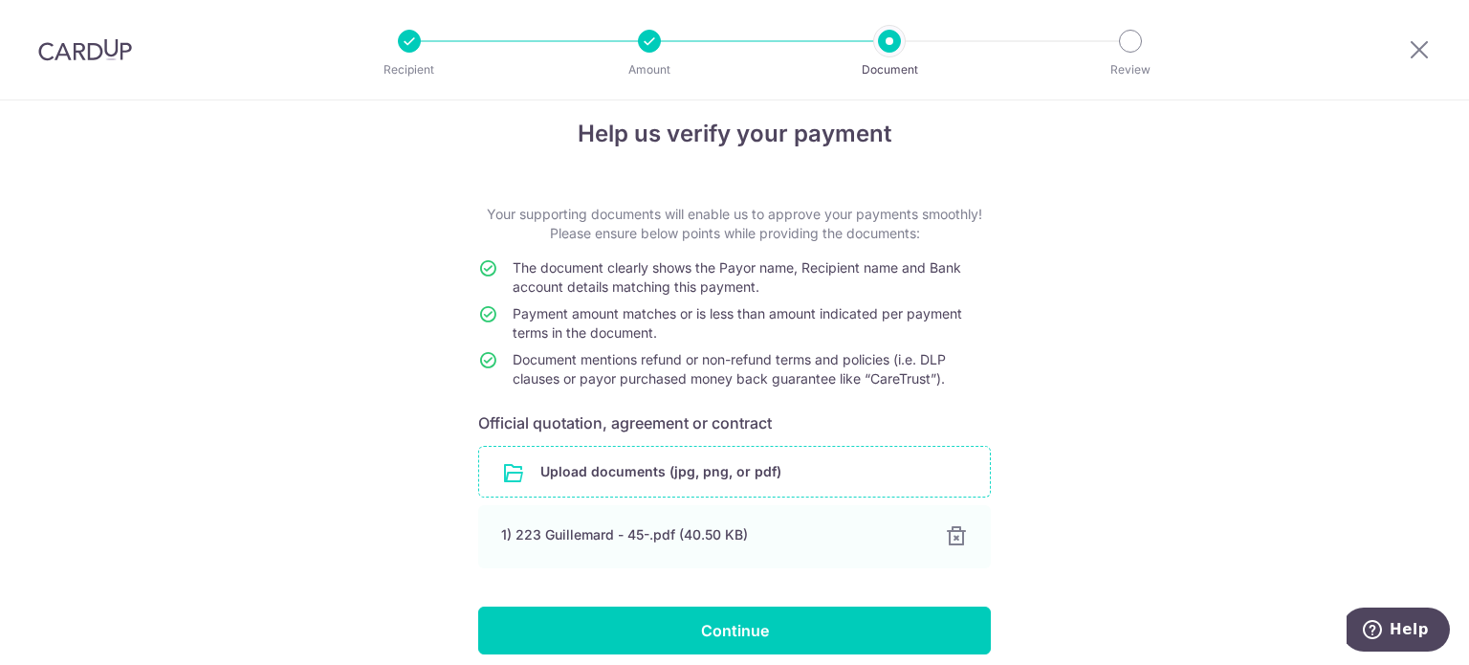
click at [1393, 219] on div "Help us verify your payment Your supporting documents will enable us to approve…" at bounding box center [734, 411] width 1469 height 666
click at [1129, 425] on div "Help us verify your payment Your supporting documents will enable us to approve…" at bounding box center [734, 411] width 1469 height 666
click at [755, 465] on input "file" at bounding box center [734, 472] width 511 height 50
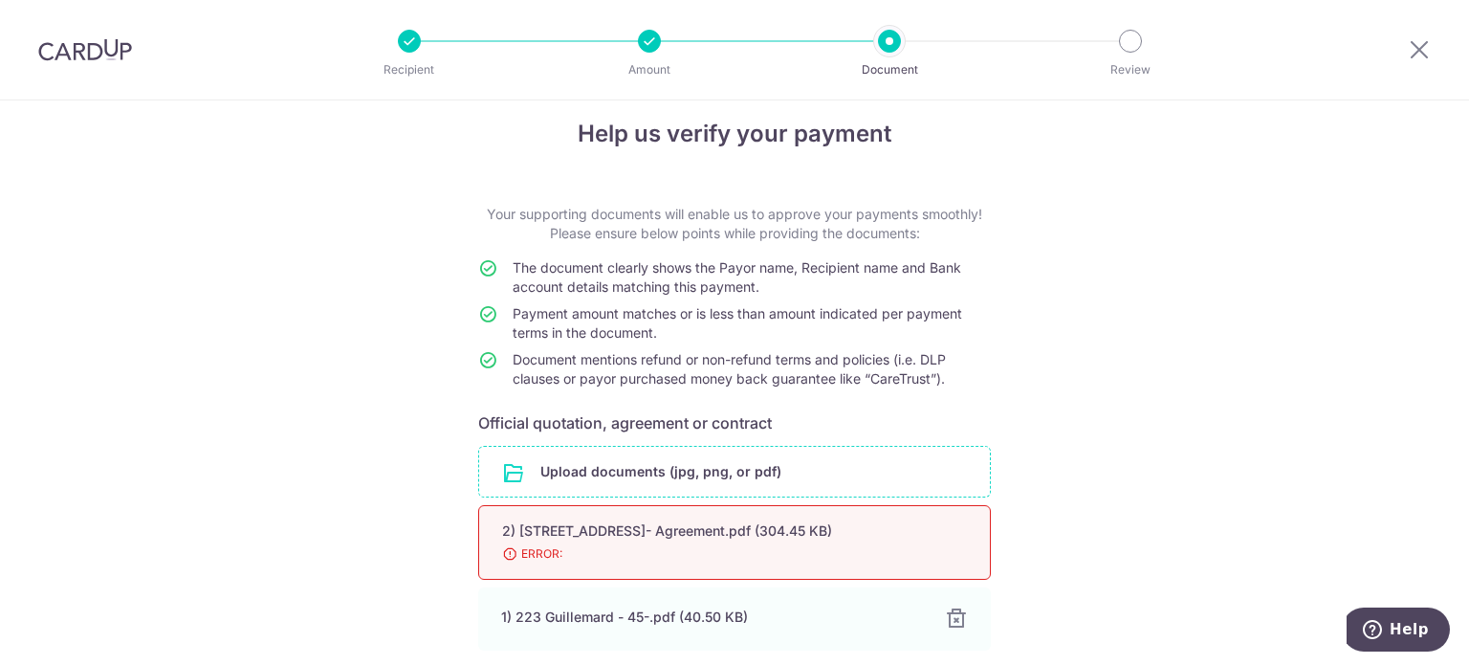
click at [538, 548] on span "ERROR:" at bounding box center [711, 553] width 419 height 19
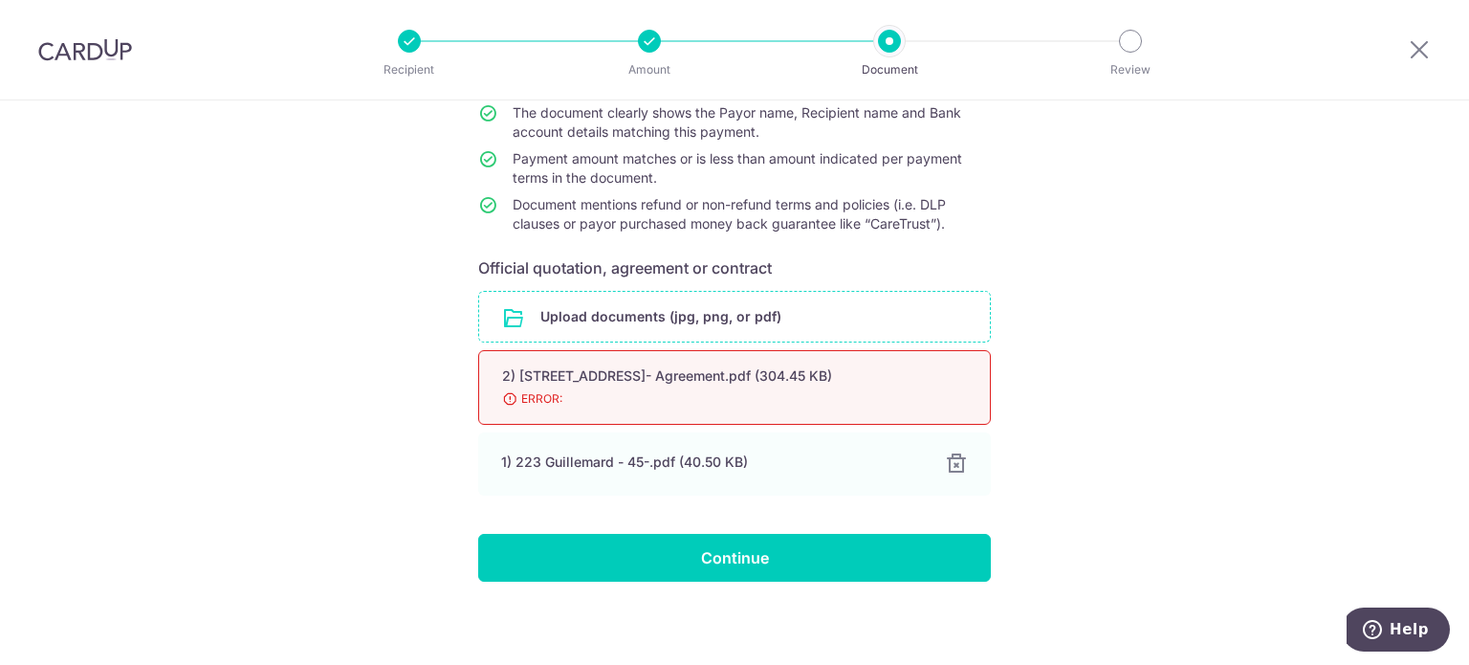
scroll to position [179, 0]
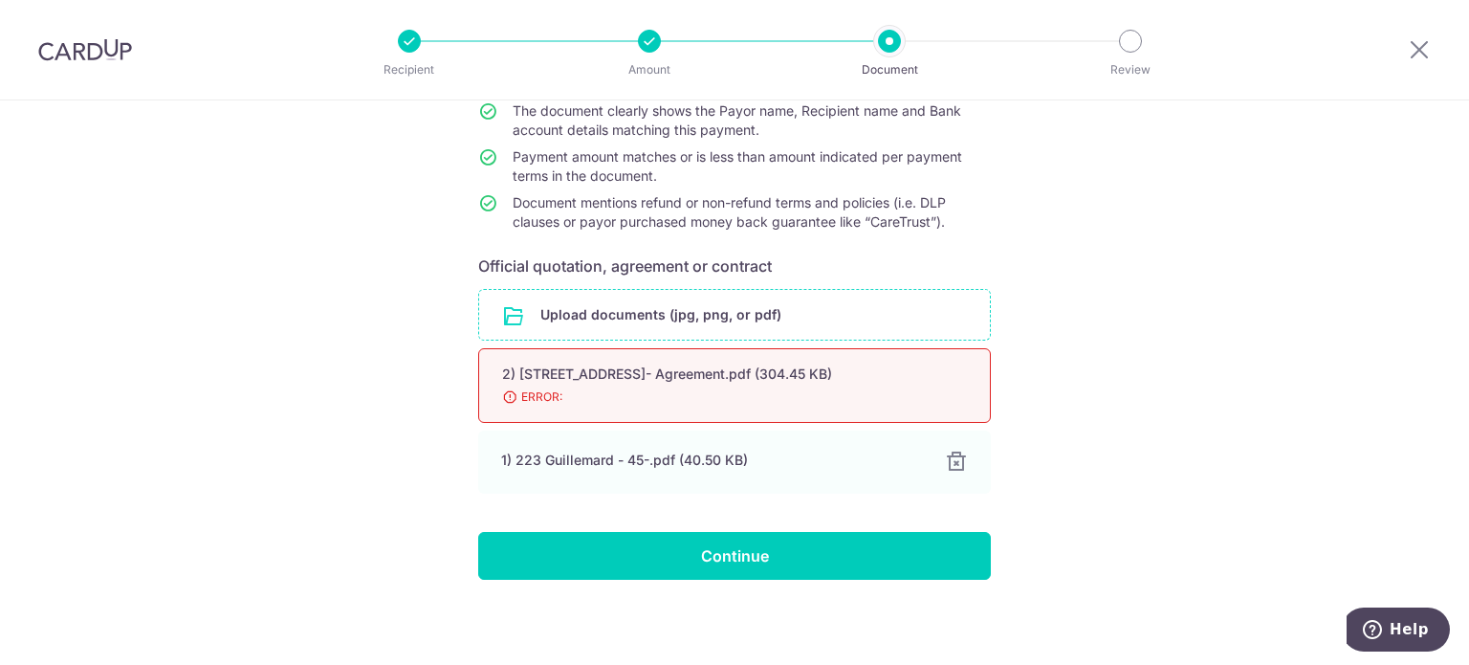
click at [545, 393] on span "ERROR:" at bounding box center [711, 396] width 419 height 19
click at [505, 393] on span "ERROR:" at bounding box center [711, 396] width 419 height 19
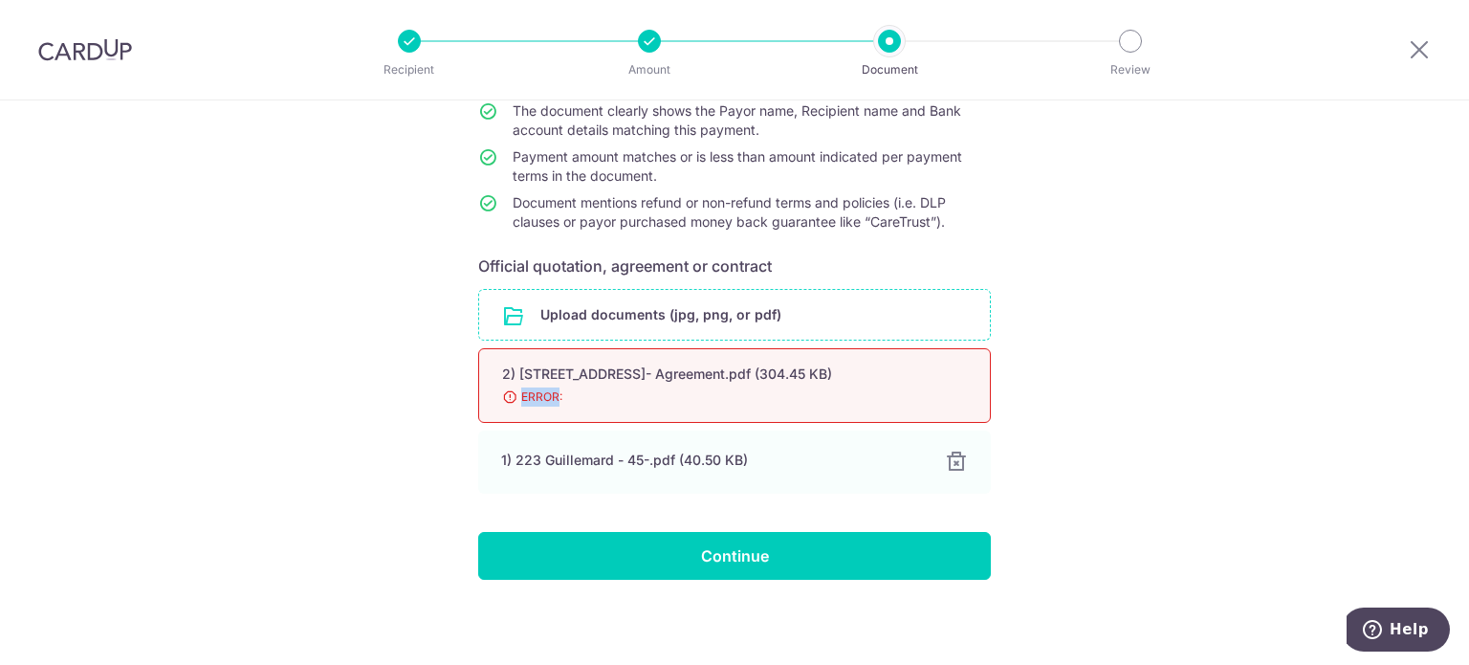
click at [505, 393] on span "ERROR:" at bounding box center [711, 396] width 419 height 19
click at [737, 391] on span "ERROR:" at bounding box center [711, 396] width 419 height 19
click at [691, 322] on input "file" at bounding box center [734, 315] width 511 height 50
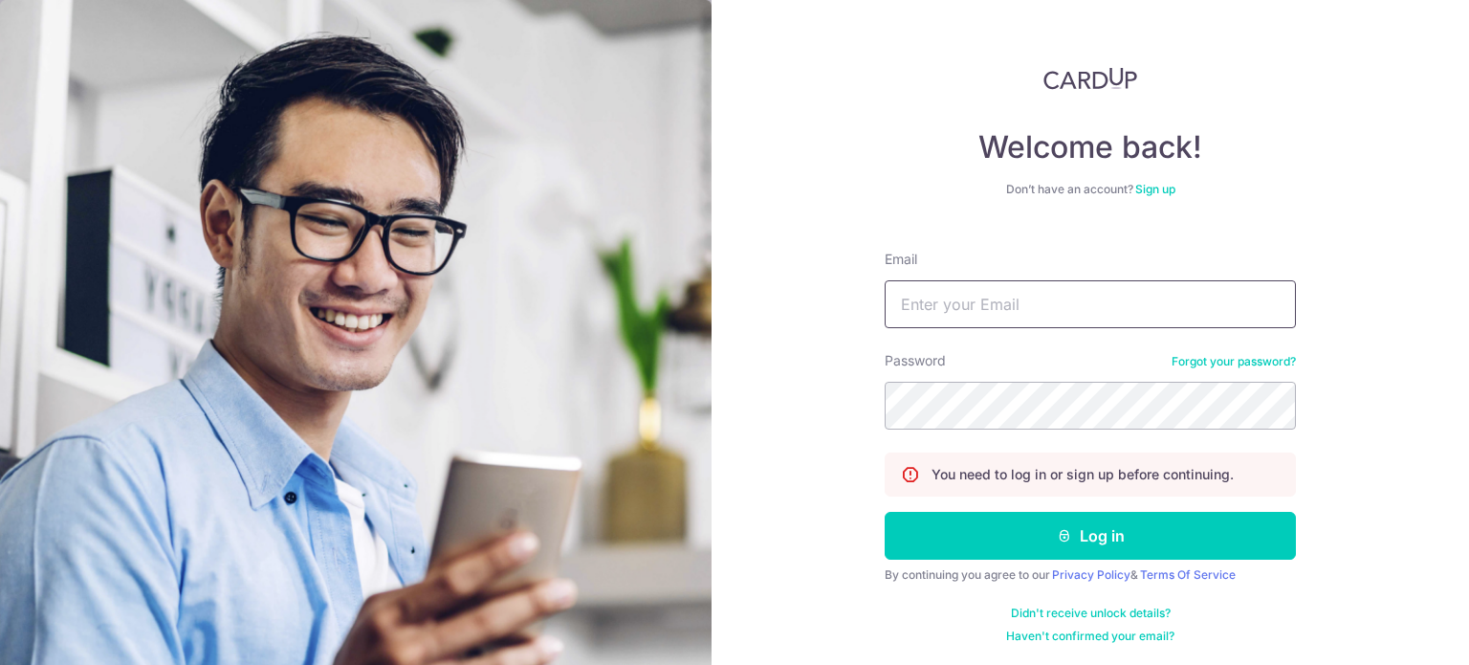
click at [933, 302] on input "Email" at bounding box center [1090, 304] width 411 height 48
type input "[EMAIL_ADDRESS][DOMAIN_NAME]"
click at [885, 512] on button "Log in" at bounding box center [1090, 536] width 411 height 48
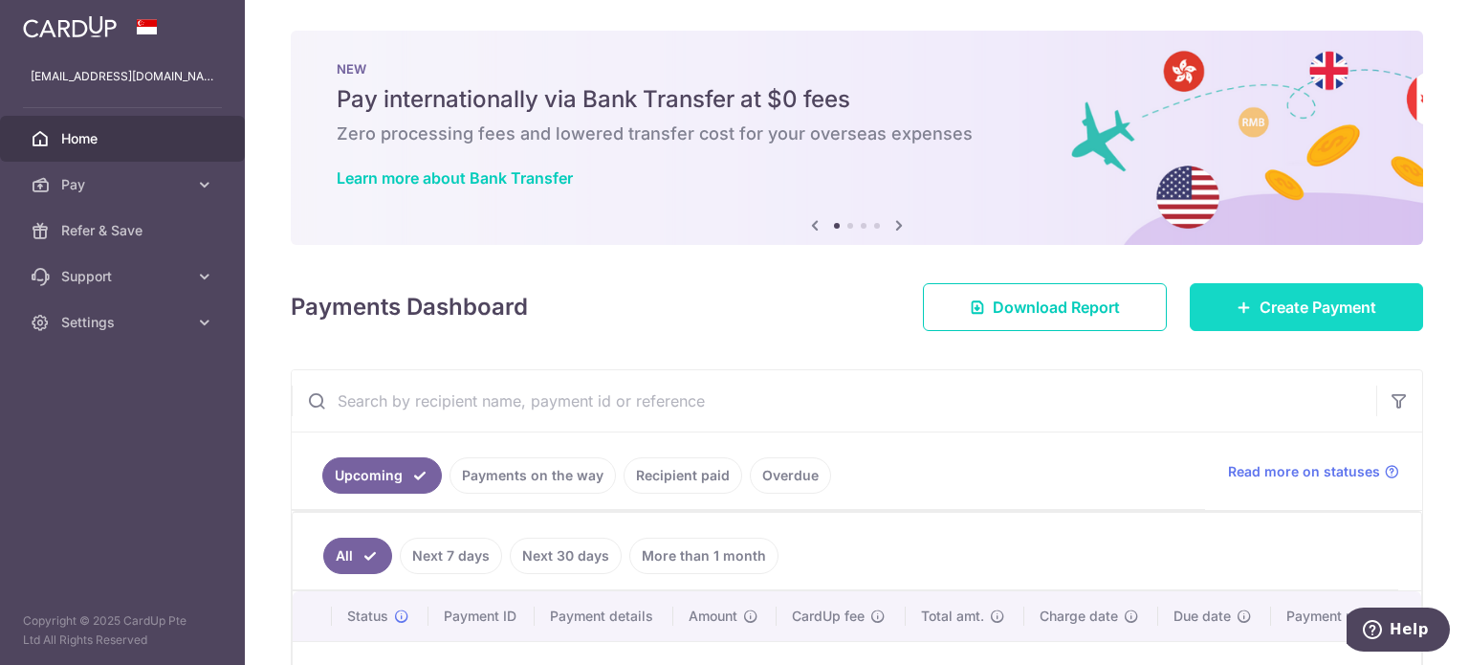
click at [1281, 322] on link "Create Payment" at bounding box center [1306, 307] width 233 height 48
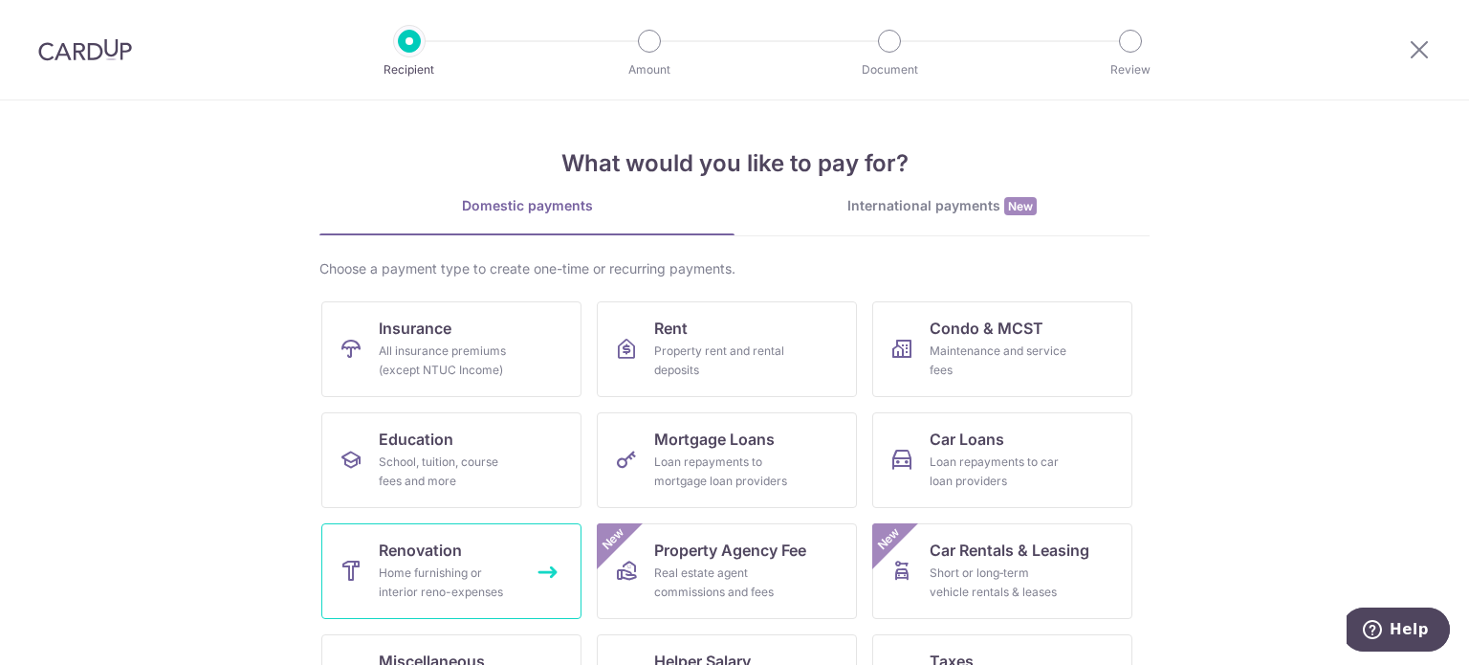
click at [424, 559] on span "Renovation" at bounding box center [420, 549] width 83 height 23
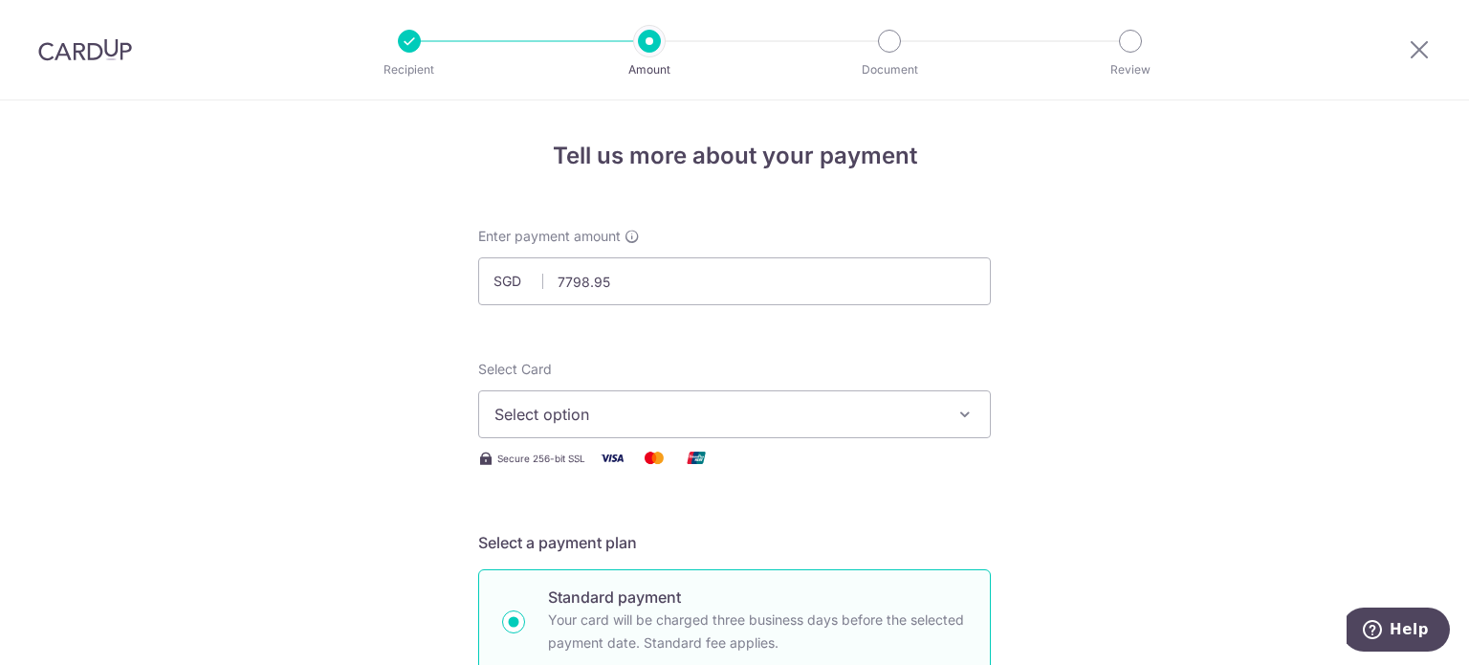
type input "7,798.95"
click at [652, 415] on span "Select option" at bounding box center [717, 414] width 446 height 23
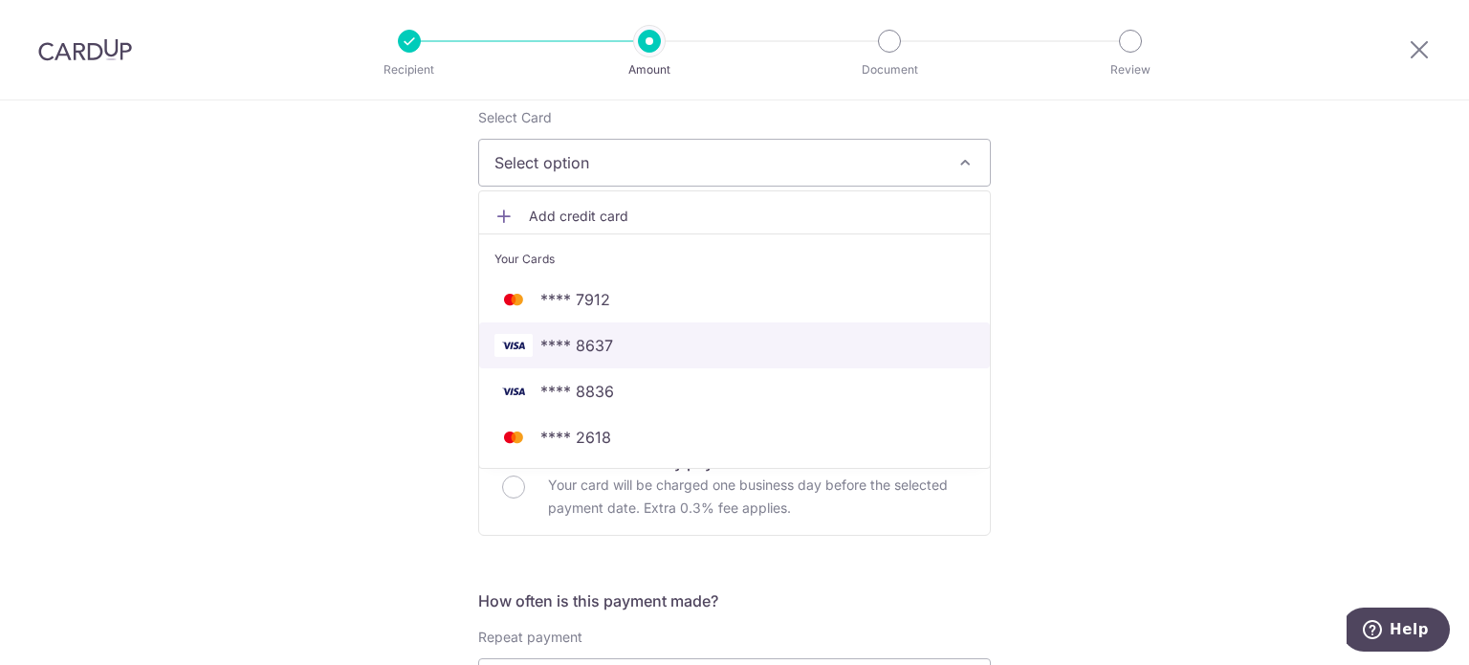
scroll to position [258, 0]
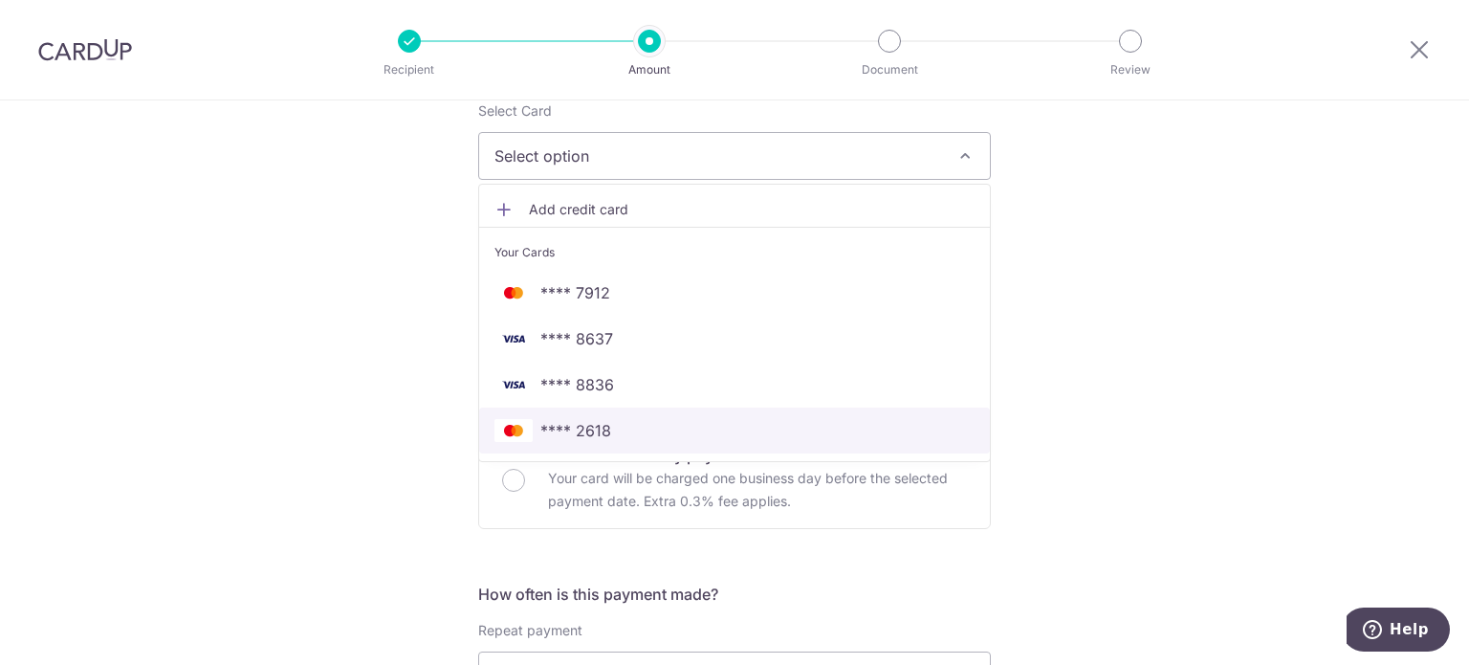
click at [605, 431] on span "**** 2618" at bounding box center [734, 430] width 480 height 23
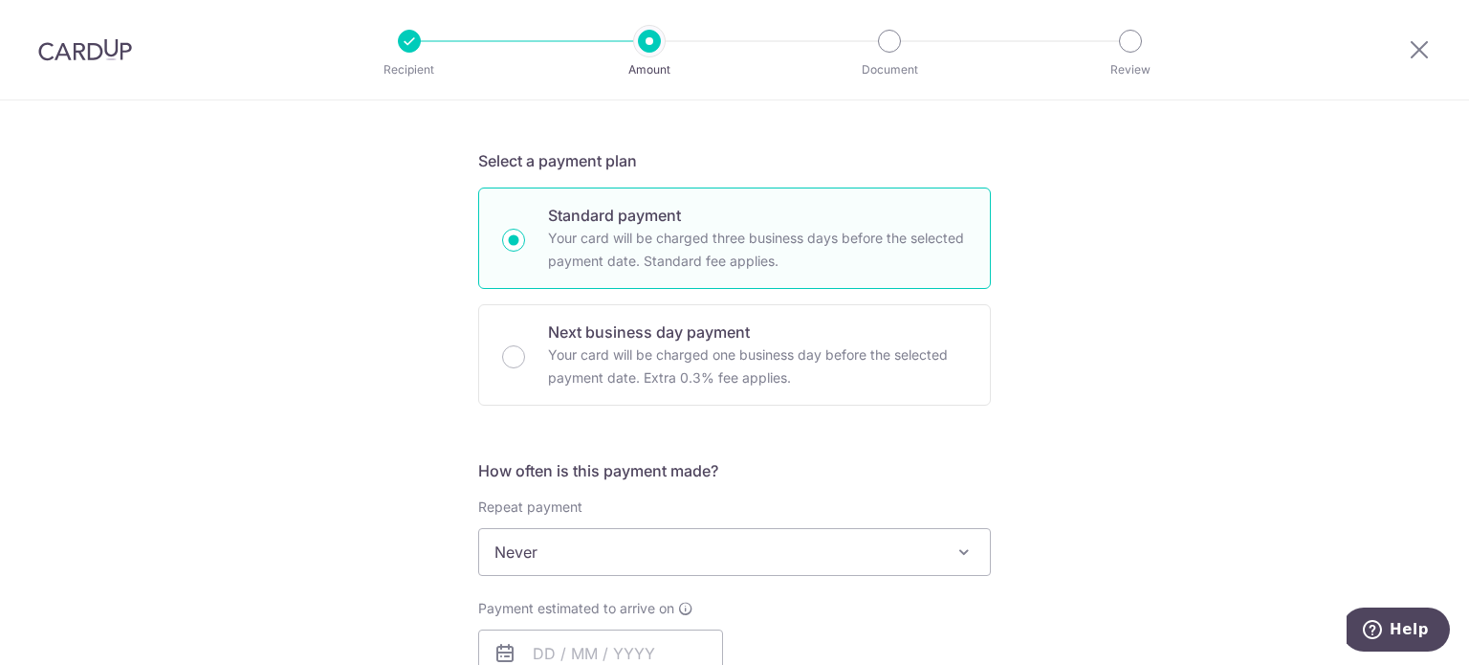
scroll to position [383, 0]
click at [604, 357] on p "Your card will be charged one business day before the selected payment date. Ex…" at bounding box center [757, 365] width 419 height 46
click at [525, 357] on input "Next business day payment Your card will be charged one business day before the…" at bounding box center [513, 355] width 23 height 23
radio input "false"
radio input "true"
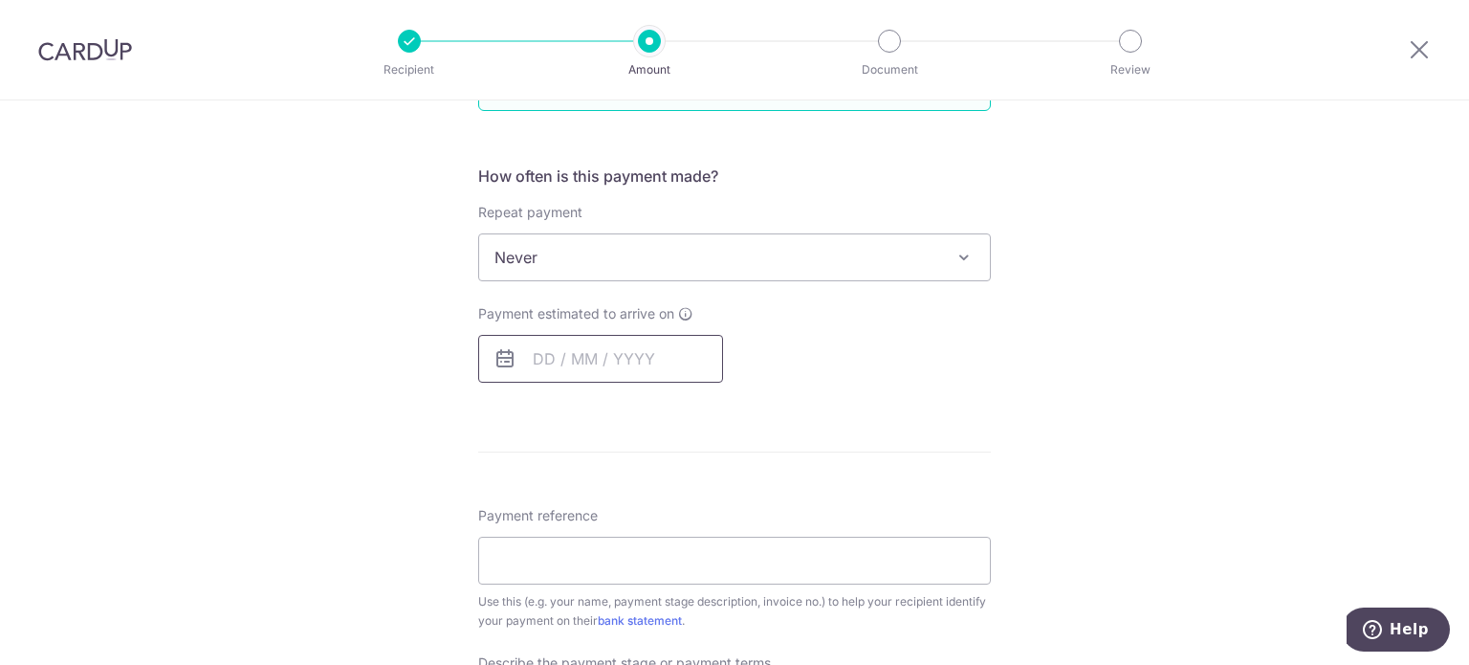
scroll to position [638, 0]
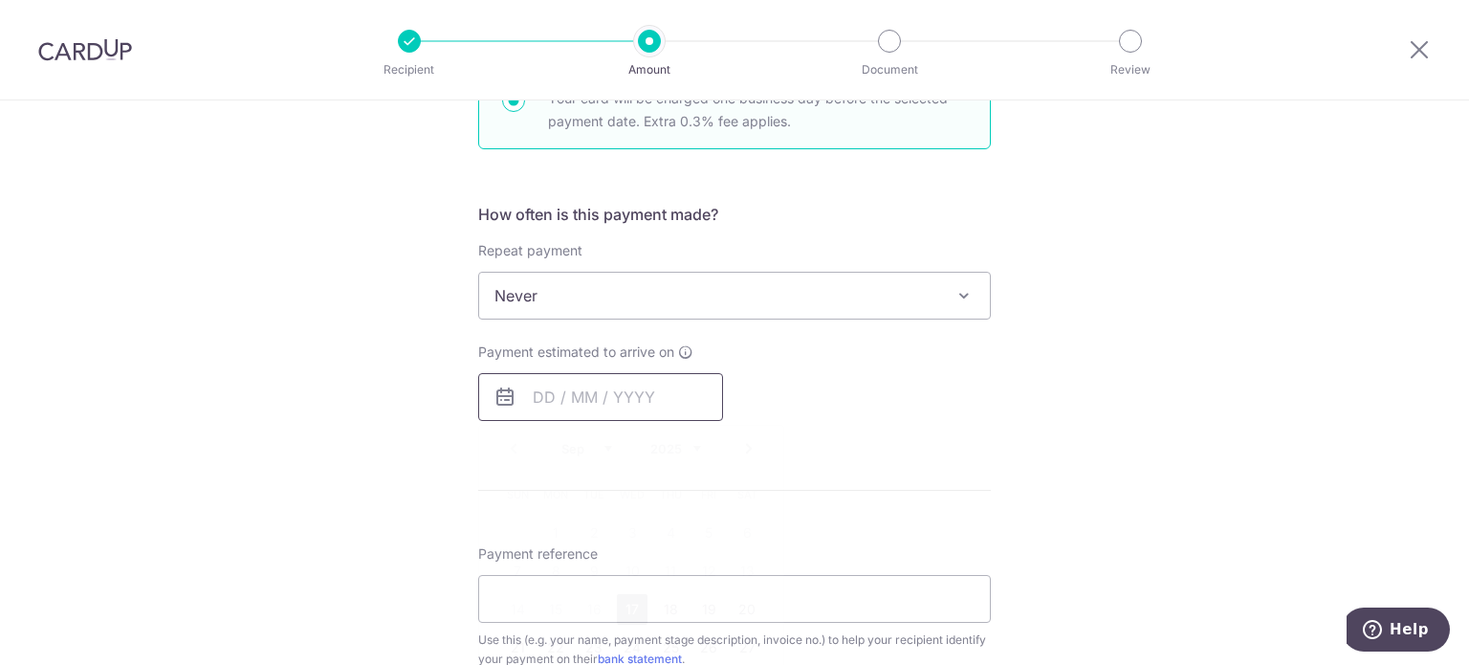
click at [583, 379] on input "text" at bounding box center [600, 397] width 245 height 48
click at [625, 594] on link "17" at bounding box center [632, 609] width 31 height 31
type input "17/09/2025"
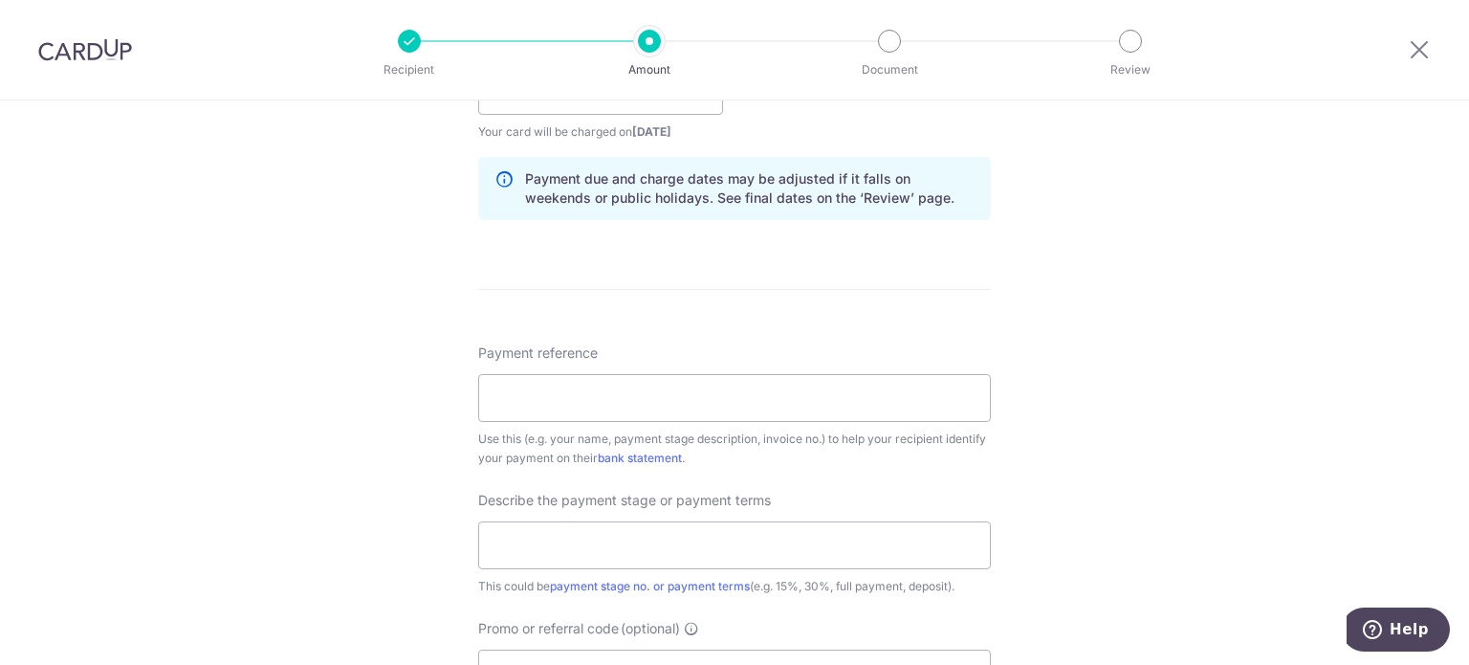
scroll to position [953, 0]
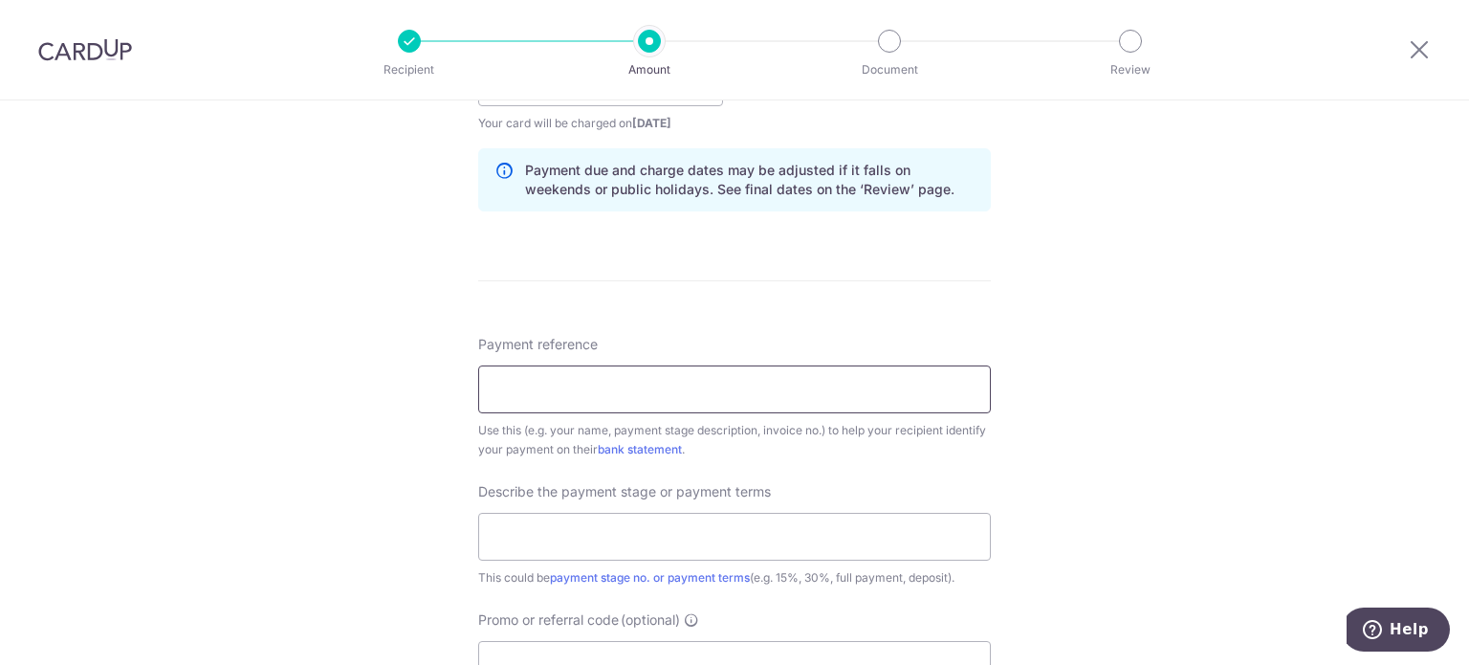
click at [688, 405] on input "Payment reference" at bounding box center [734, 389] width 513 height 48
type input "LAD RES 2025 - QISTINA and HAMZAH"
click at [637, 538] on input "text" at bounding box center [734, 537] width 513 height 48
type input "45% of contract"
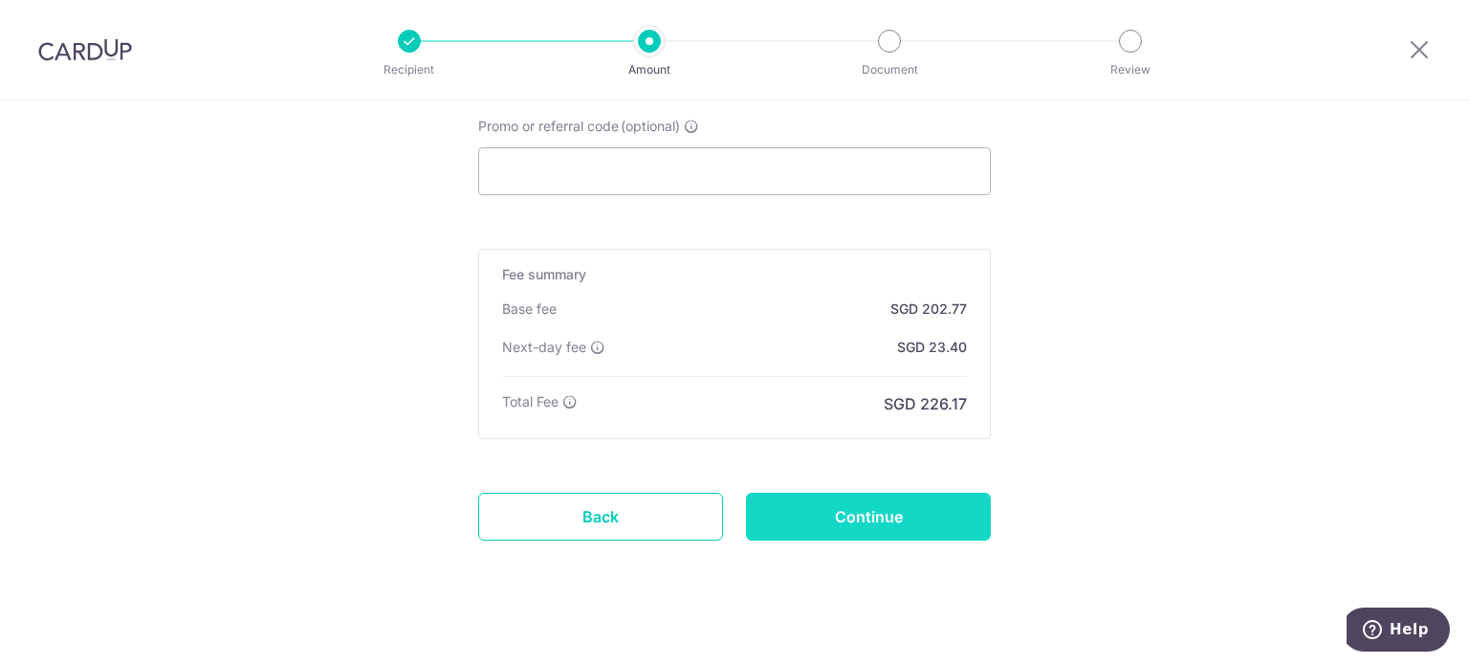
scroll to position [1449, 0]
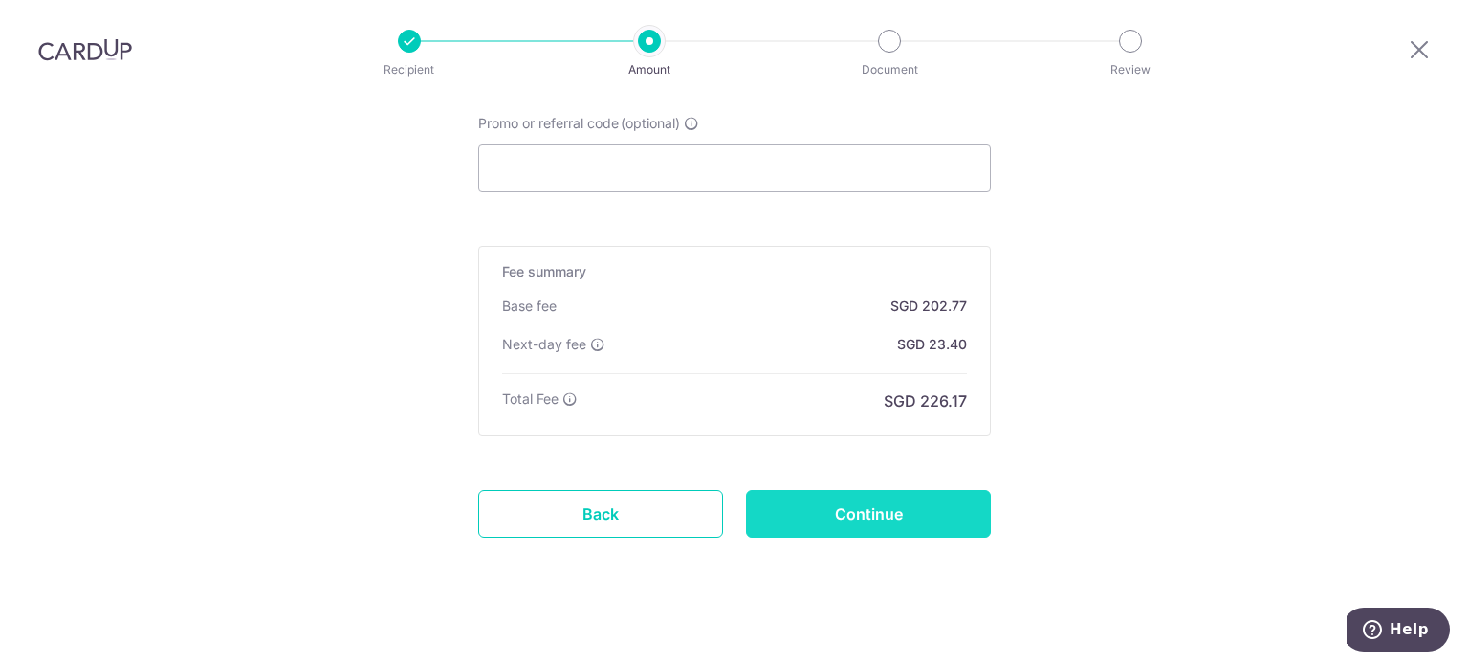
click at [815, 513] on input "Continue" at bounding box center [868, 514] width 245 height 48
type input "Create Schedule"
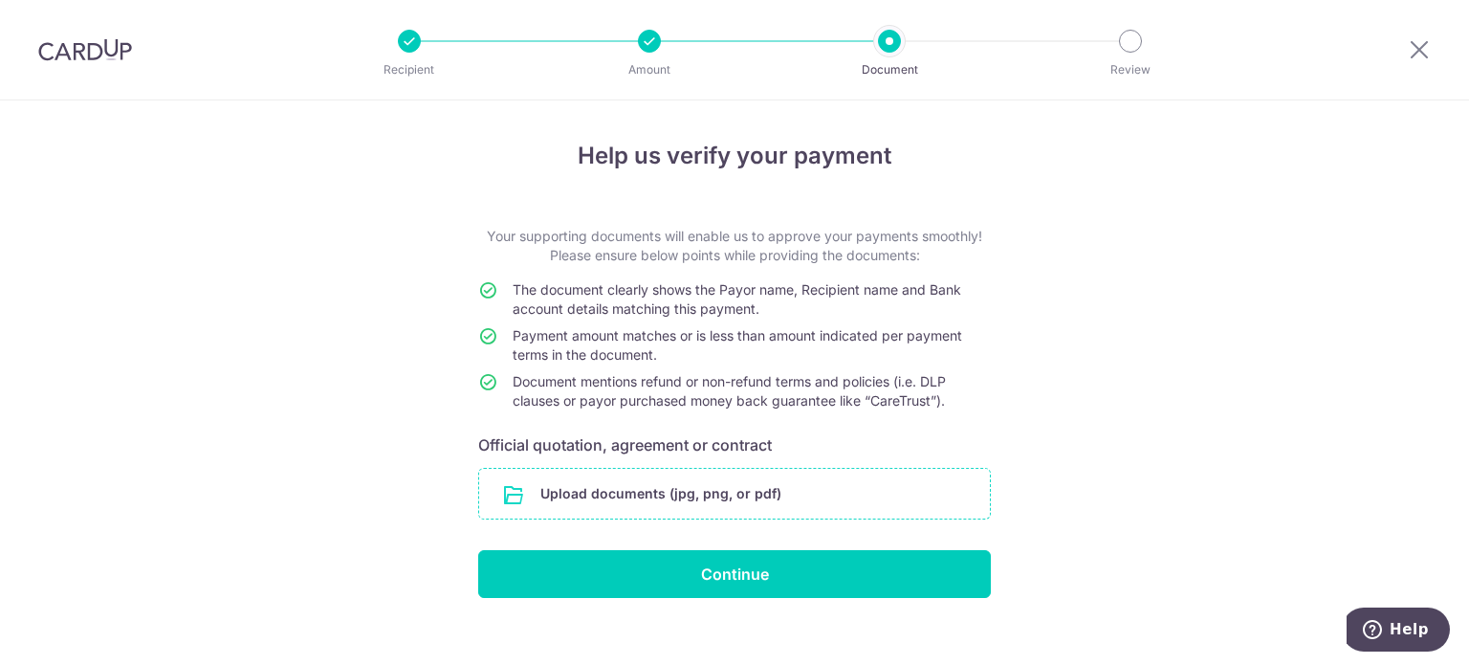
click at [712, 498] on input "file" at bounding box center [734, 494] width 511 height 50
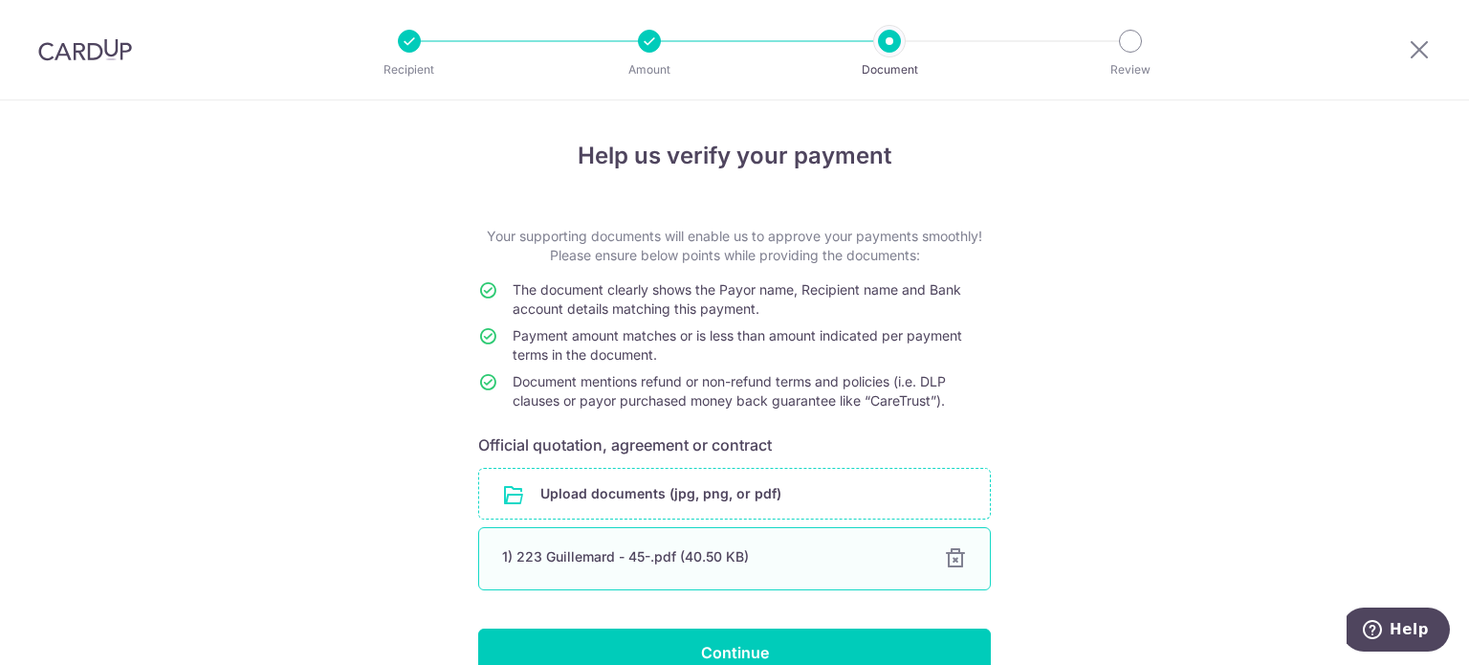
scroll to position [99, 0]
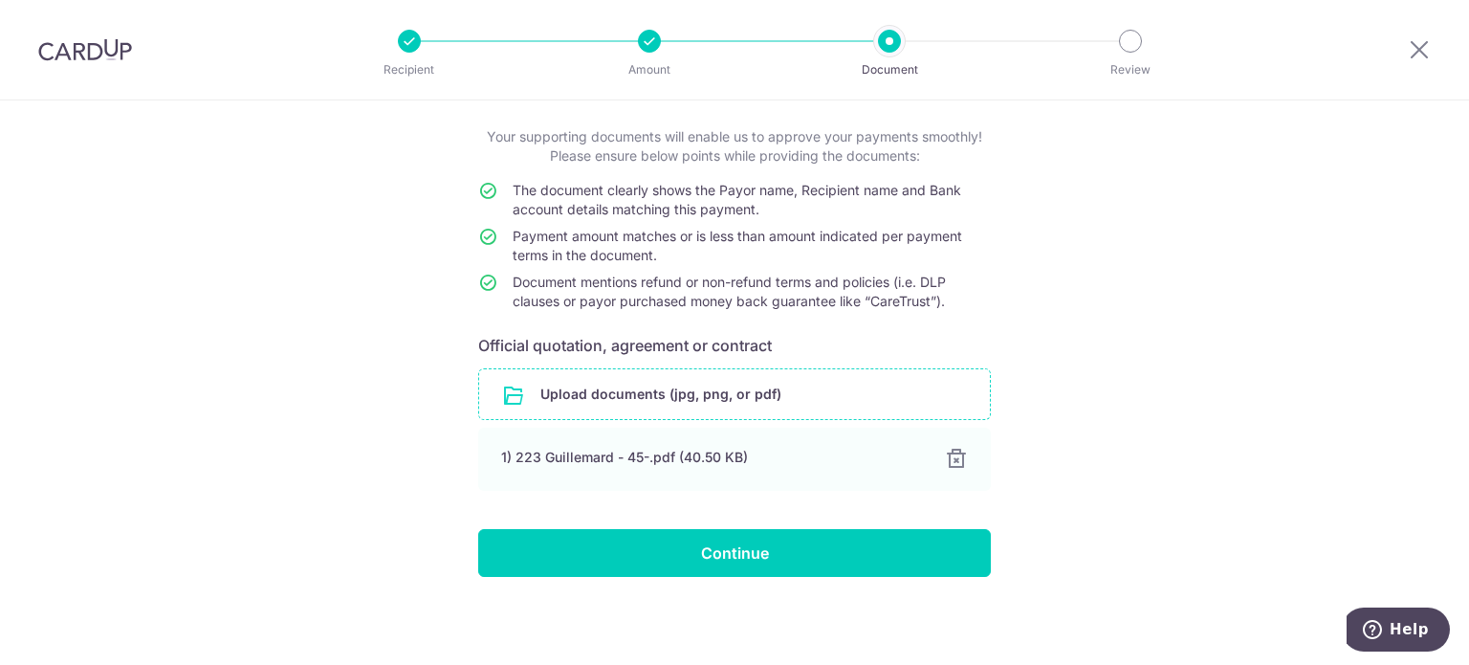
click at [693, 400] on input "file" at bounding box center [734, 394] width 511 height 50
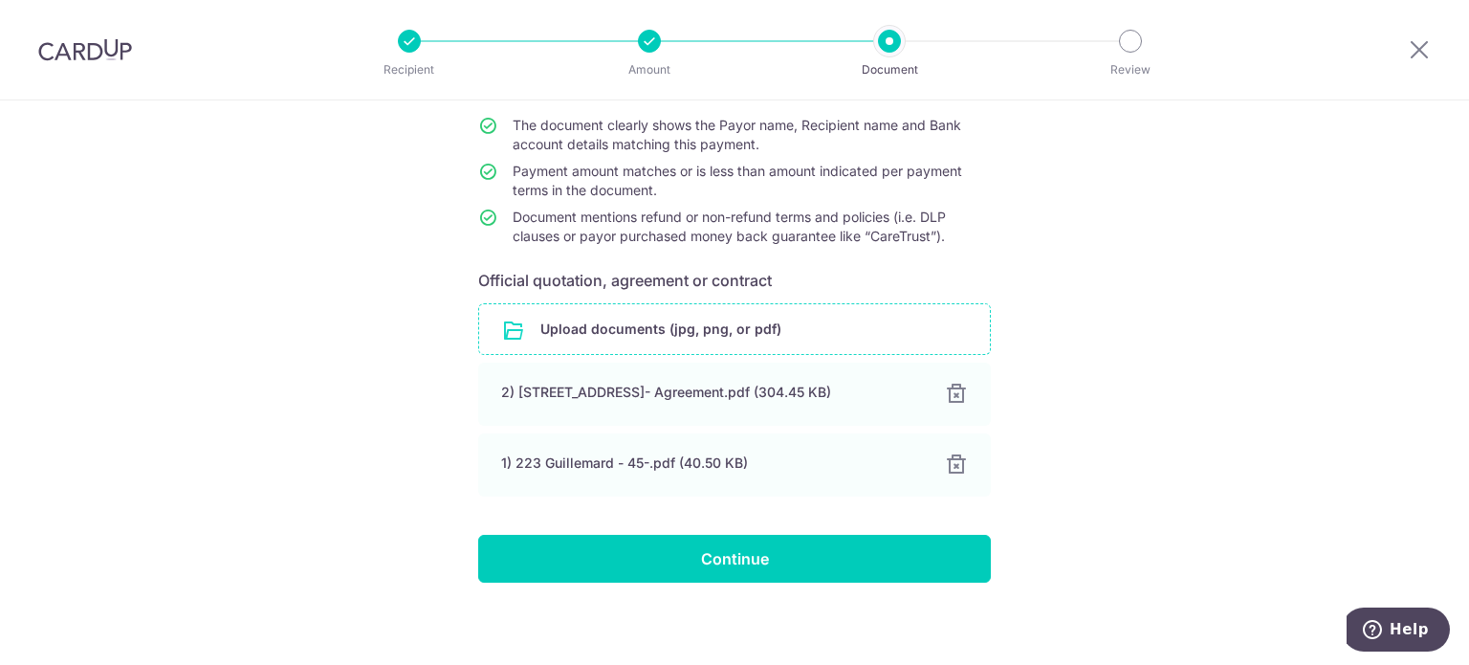
scroll to position [165, 0]
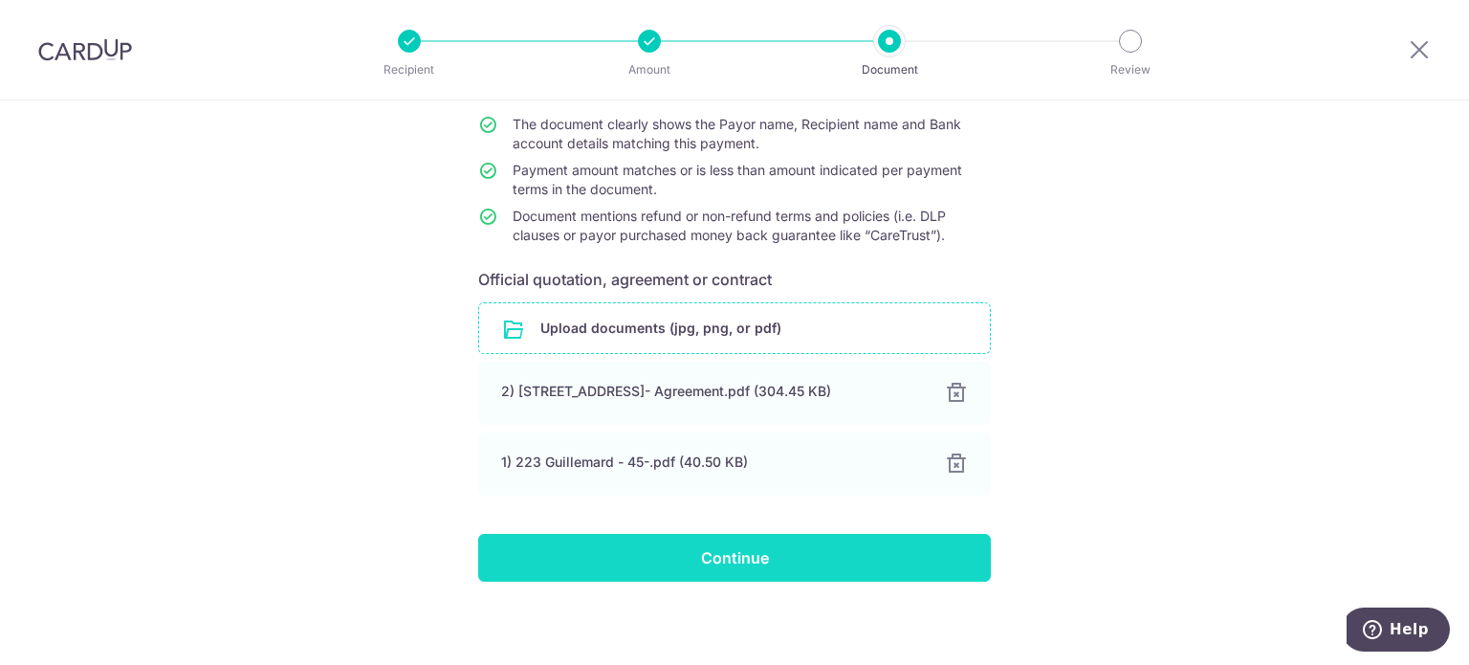
click at [648, 569] on input "Continue" at bounding box center [734, 558] width 513 height 48
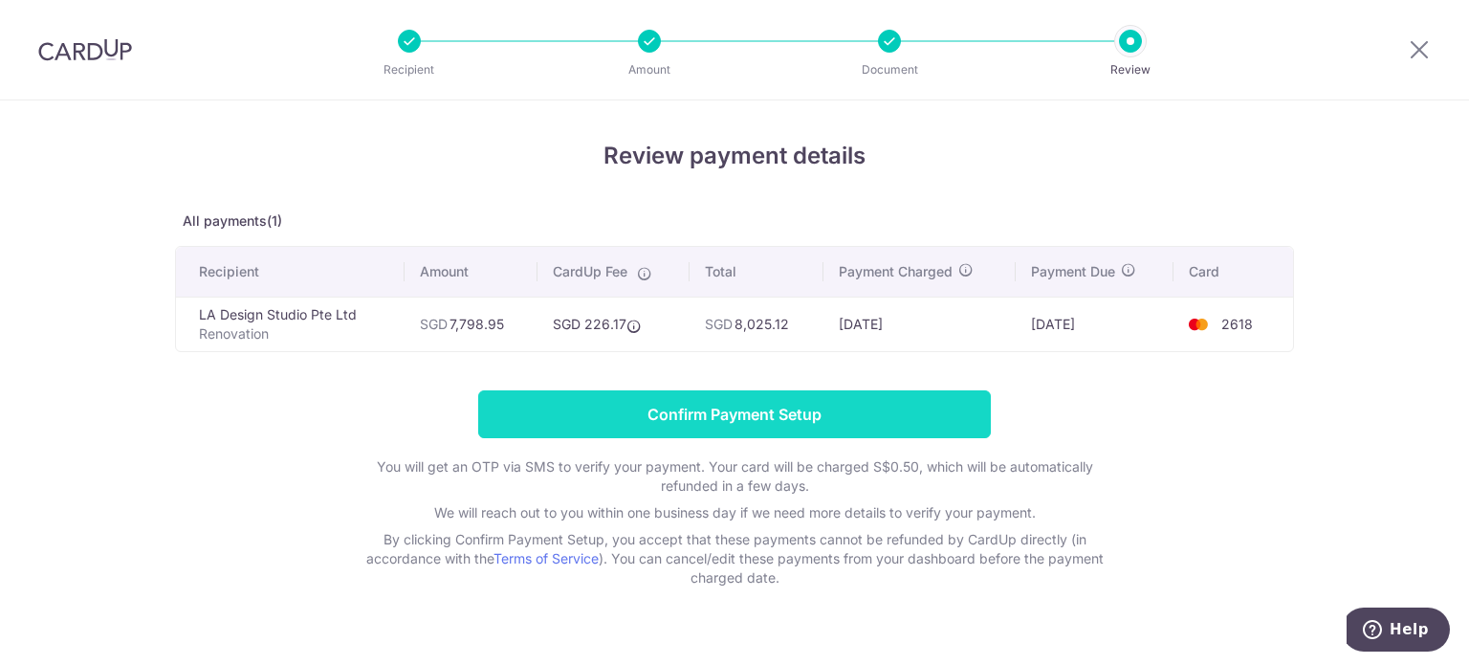
click at [692, 416] on input "Confirm Payment Setup" at bounding box center [734, 414] width 513 height 48
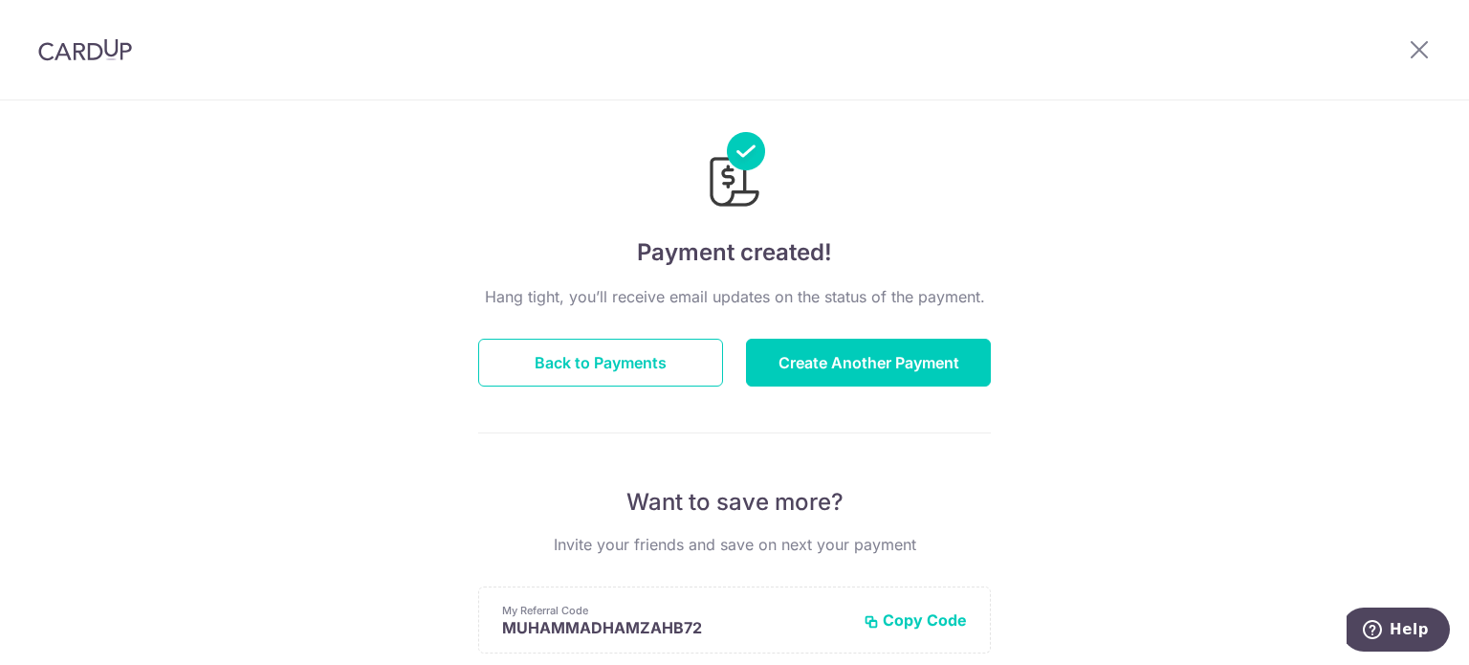
scroll to position [21, 0]
click at [655, 374] on button "Back to Payments" at bounding box center [600, 364] width 245 height 48
